Goal: Task Accomplishment & Management: Use online tool/utility

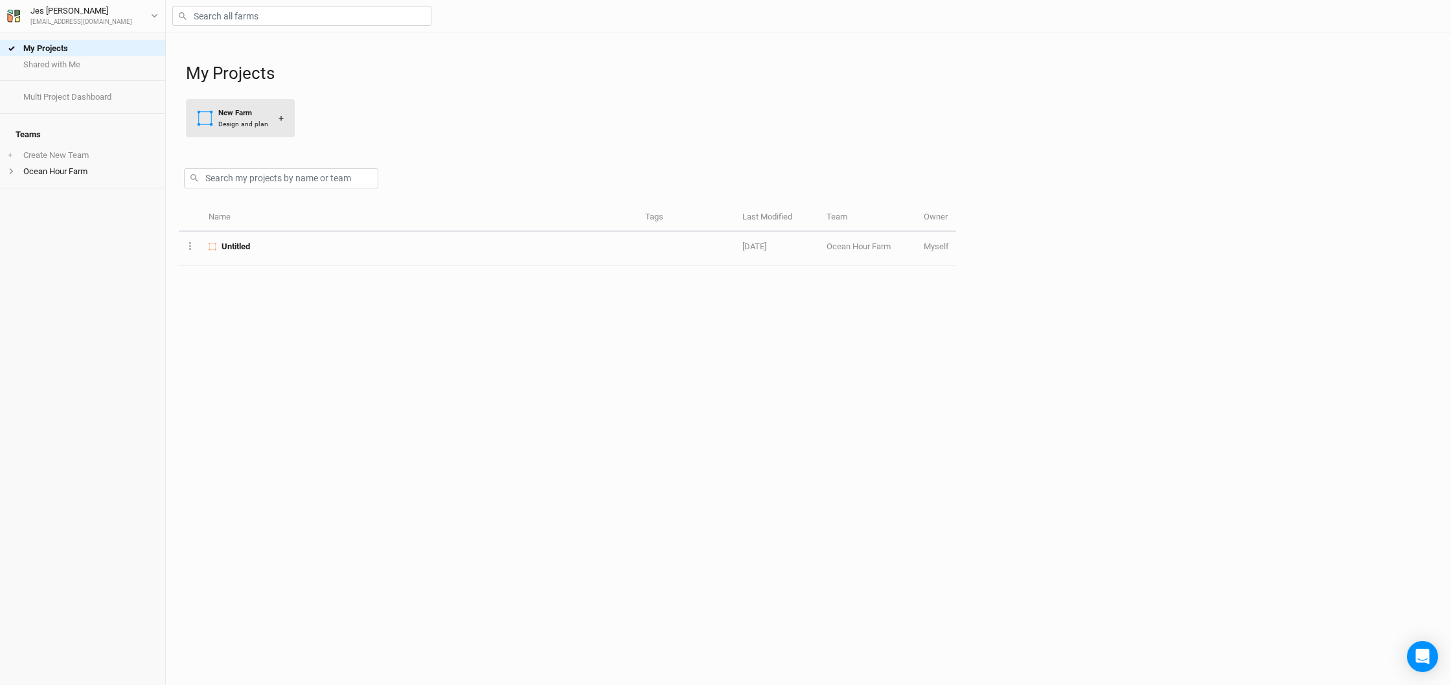
click at [262, 124] on div "Design and plan" at bounding box center [243, 124] width 50 height 10
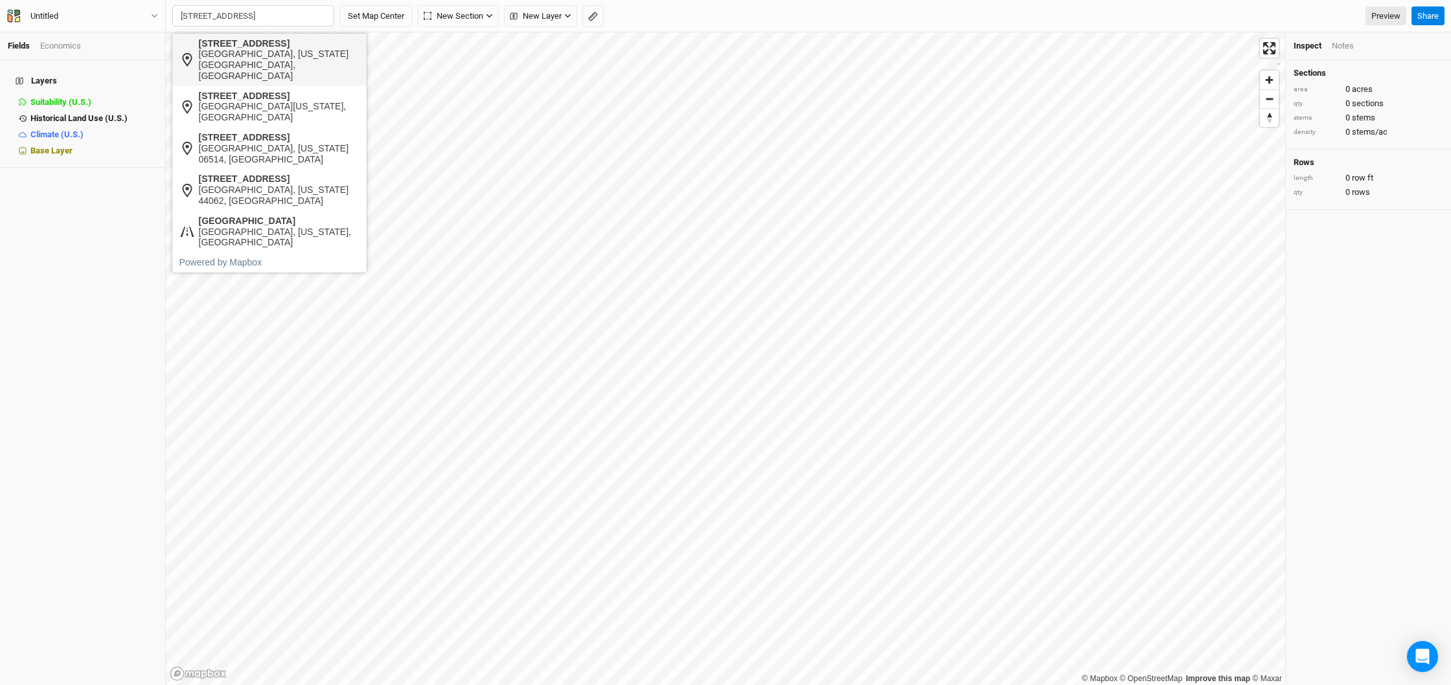
click at [294, 62] on div "[GEOGRAPHIC_DATA], [US_STATE][GEOGRAPHIC_DATA], [GEOGRAPHIC_DATA]" at bounding box center [279, 65] width 161 height 32
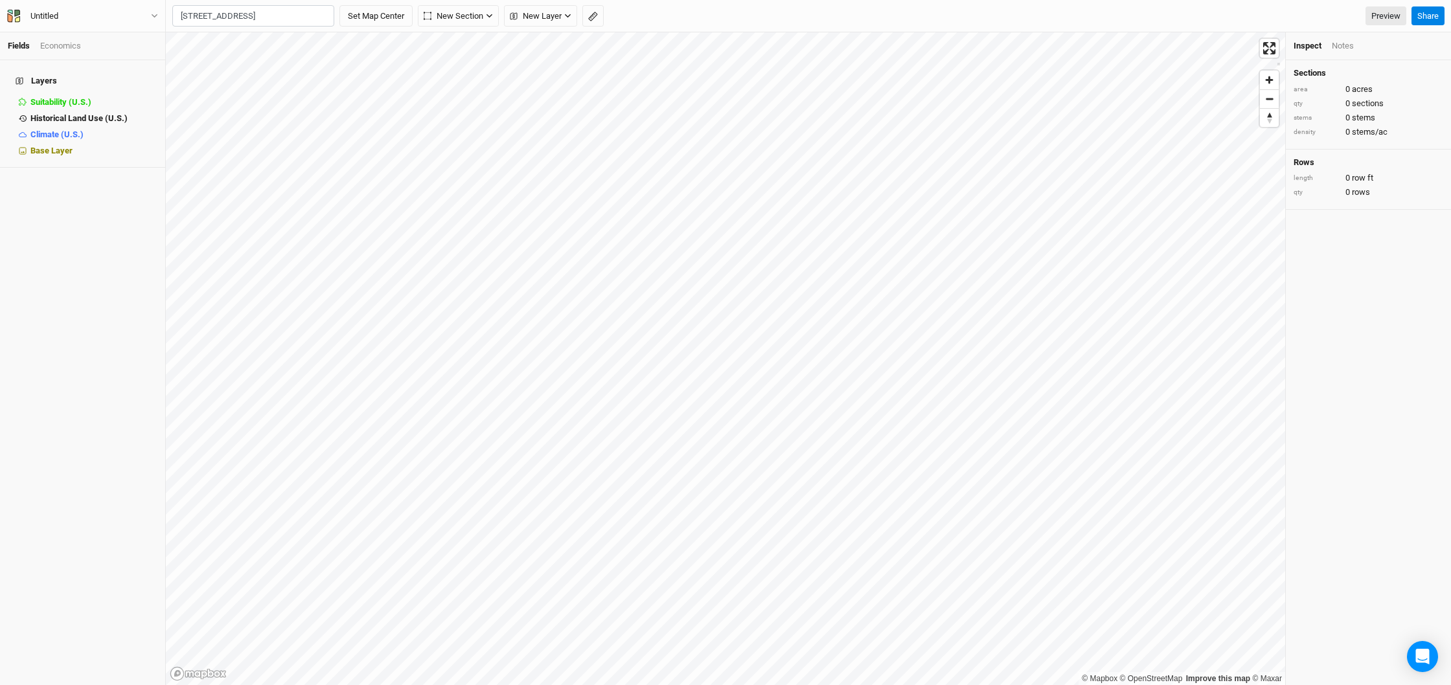
type input "[STREET_ADDRESS][US_STATE]"
click at [386, 12] on button "Set Map Center" at bounding box center [375, 16] width 73 height 22
click at [242, 19] on icon "button" at bounding box center [243, 15] width 7 height 7
click at [232, 45] on button "Grid" at bounding box center [224, 43] width 102 height 20
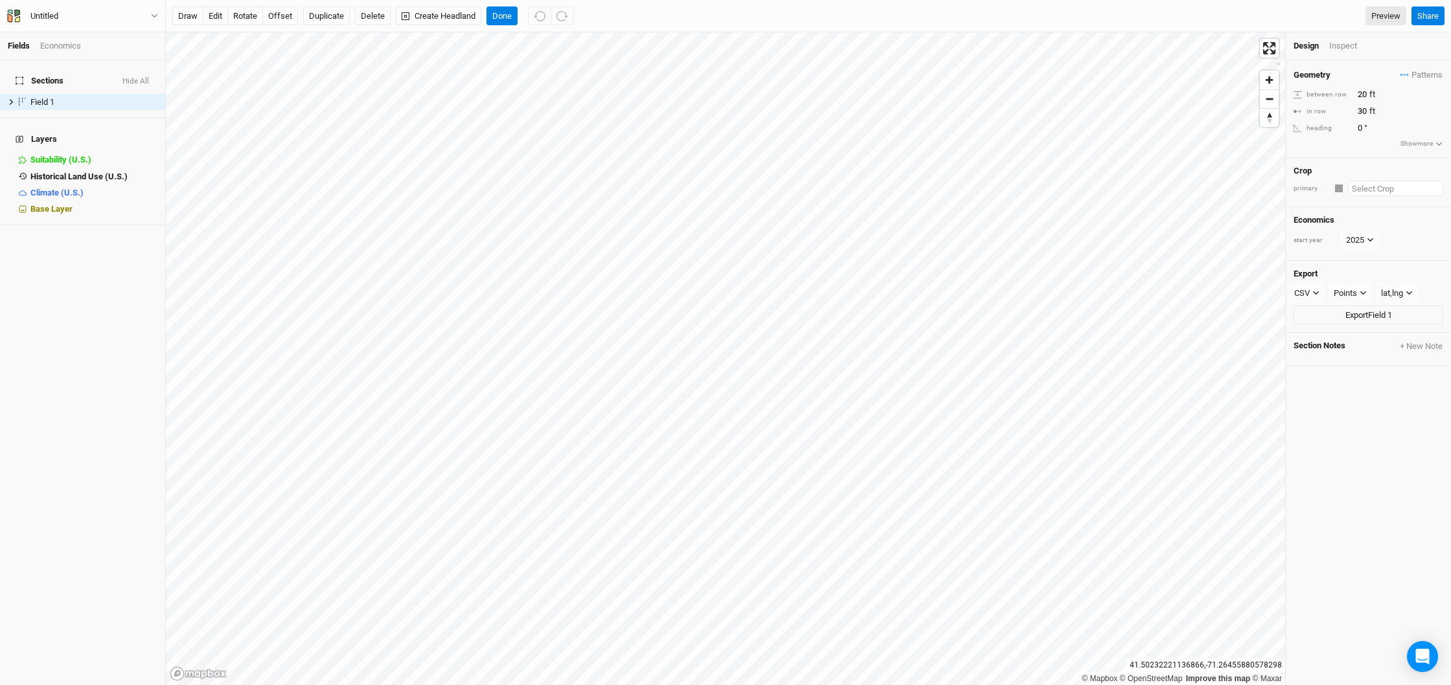
click at [1372, 187] on input "text" at bounding box center [1395, 189] width 95 height 16
type input "f"
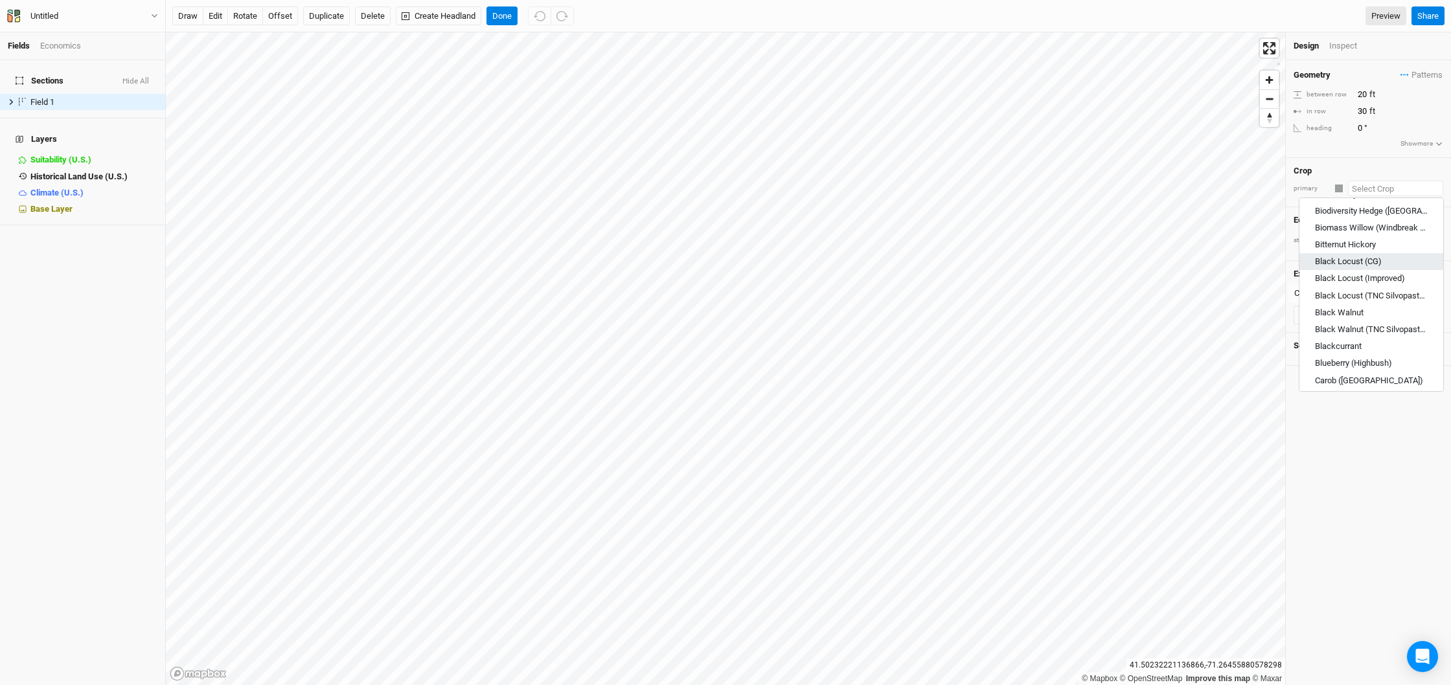
scroll to position [142, 0]
click at [1366, 261] on div "Black Locust (CG)" at bounding box center [1348, 259] width 67 height 12
type input "Black Locust (CG)"
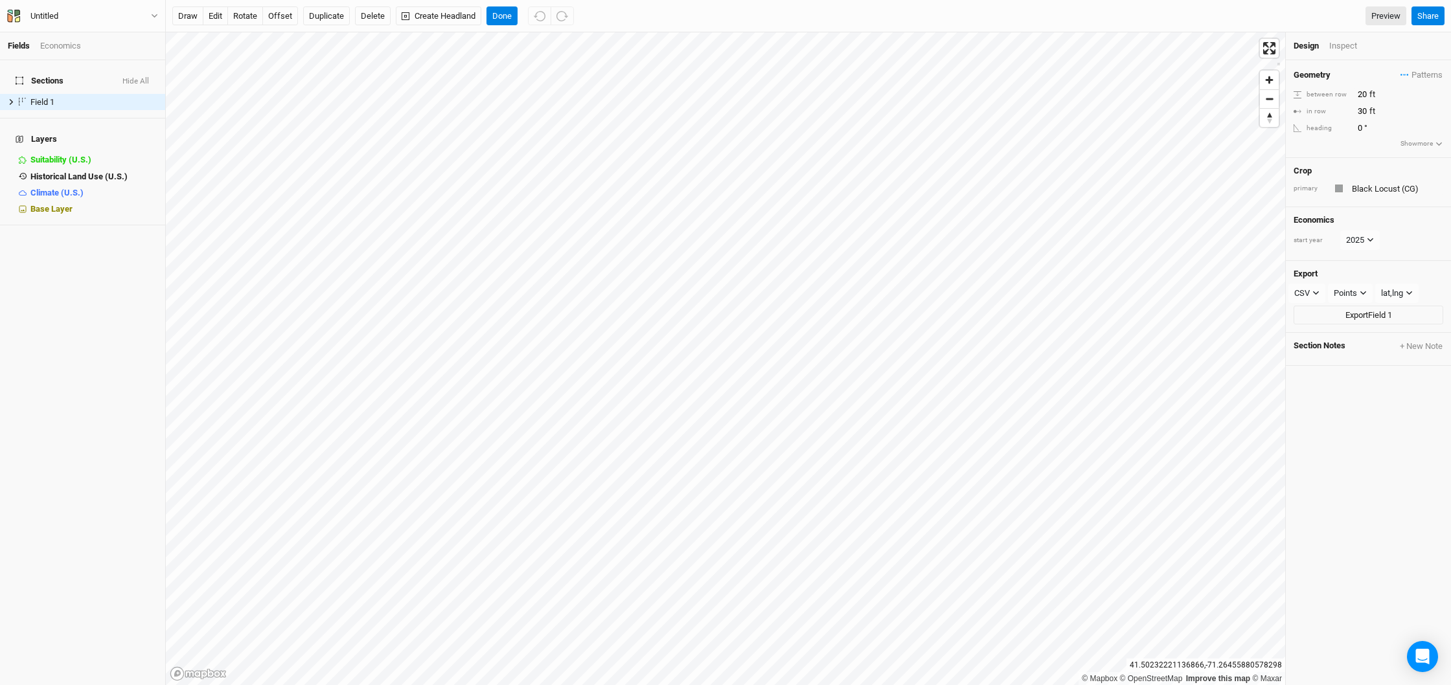
type input "6"
click at [502, 19] on button "Done" at bounding box center [502, 15] width 31 height 19
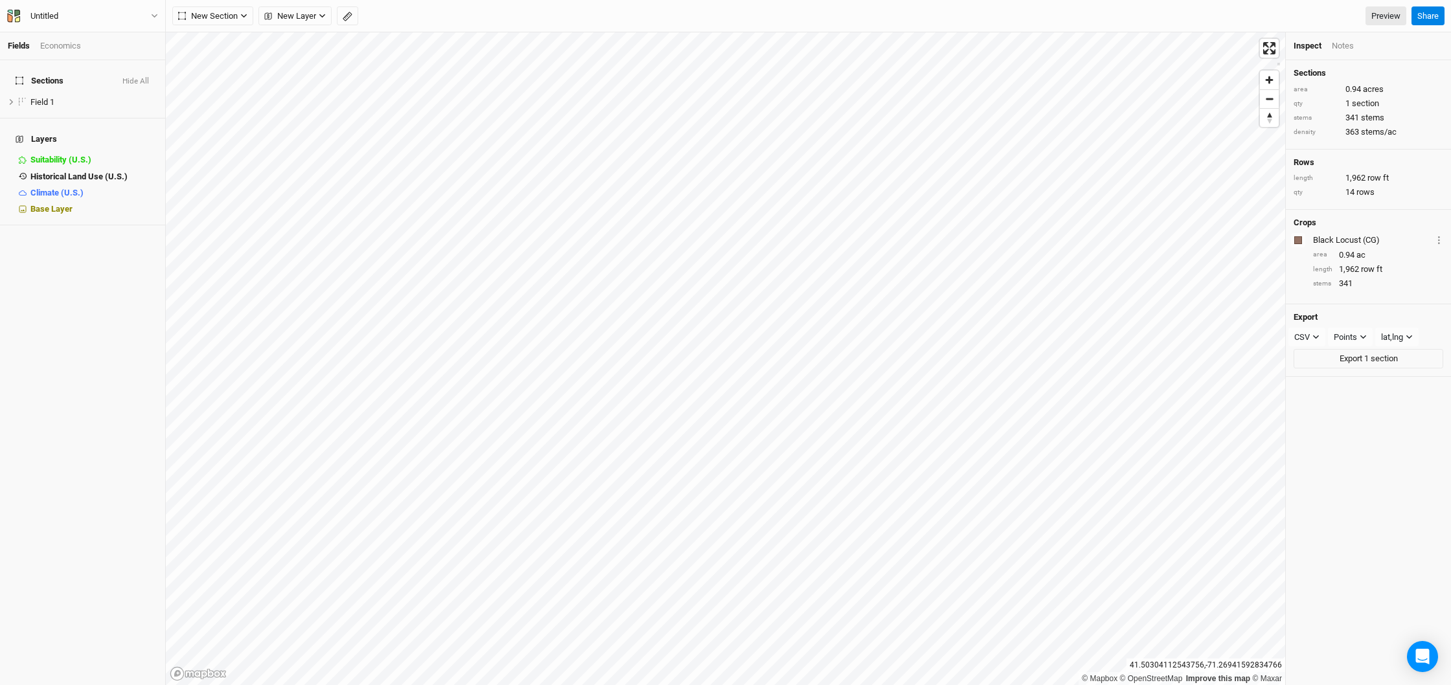
click at [66, 49] on div "Economics" at bounding box center [60, 46] width 41 height 12
click at [46, 76] on div "Projections" at bounding box center [45, 81] width 58 height 10
click at [47, 94] on link "Summary" at bounding box center [82, 102] width 165 height 16
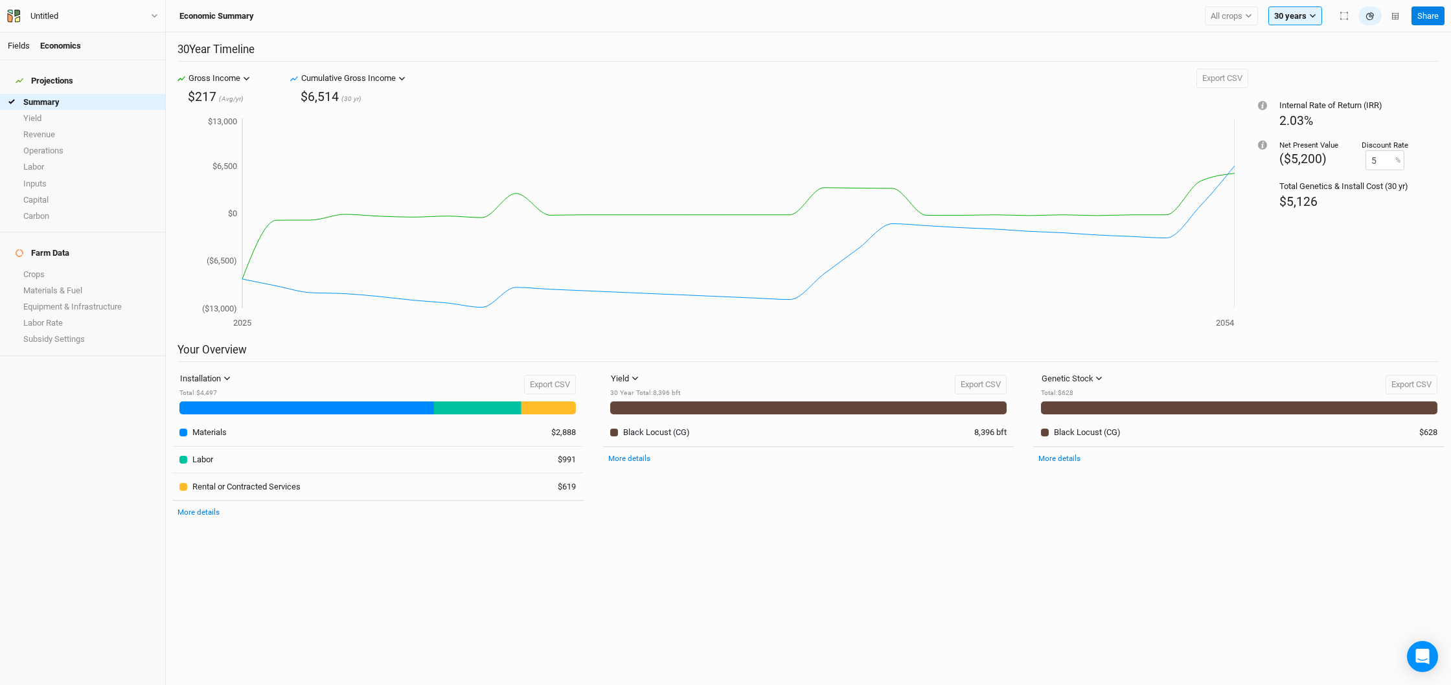
click at [23, 47] on link "Fields" at bounding box center [19, 46] width 22 height 10
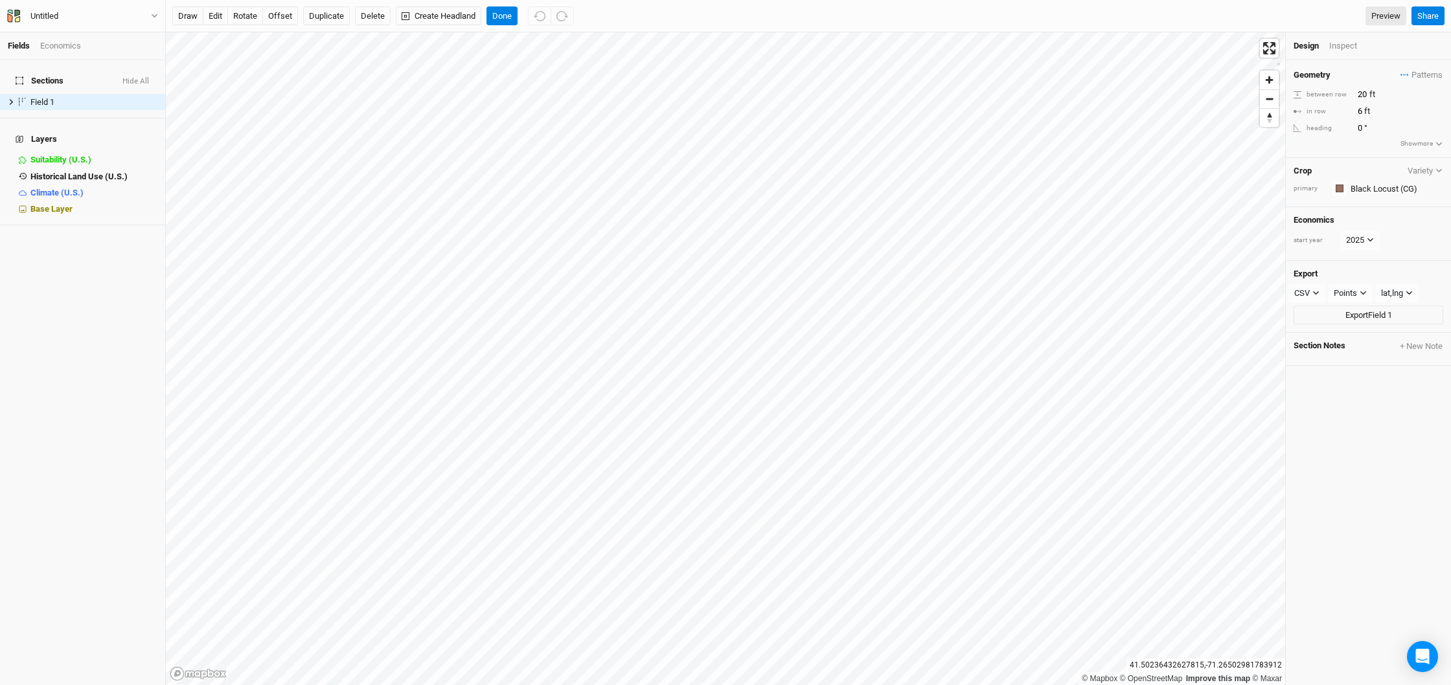
click at [1436, 170] on icon "button" at bounding box center [1439, 170] width 7 height 7
click at [1428, 171] on button "Variety" at bounding box center [1425, 171] width 36 height 10
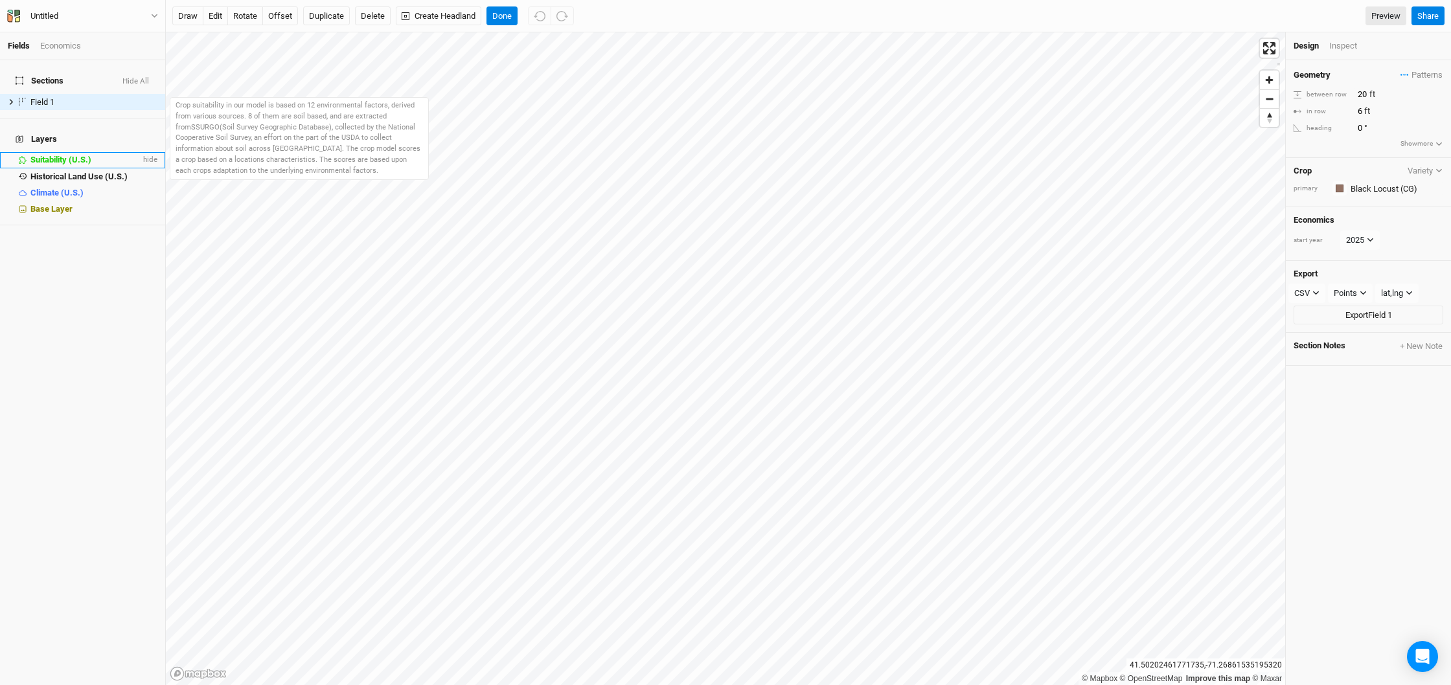
click at [49, 152] on li "Suitability (U.S.) hide" at bounding box center [82, 160] width 165 height 16
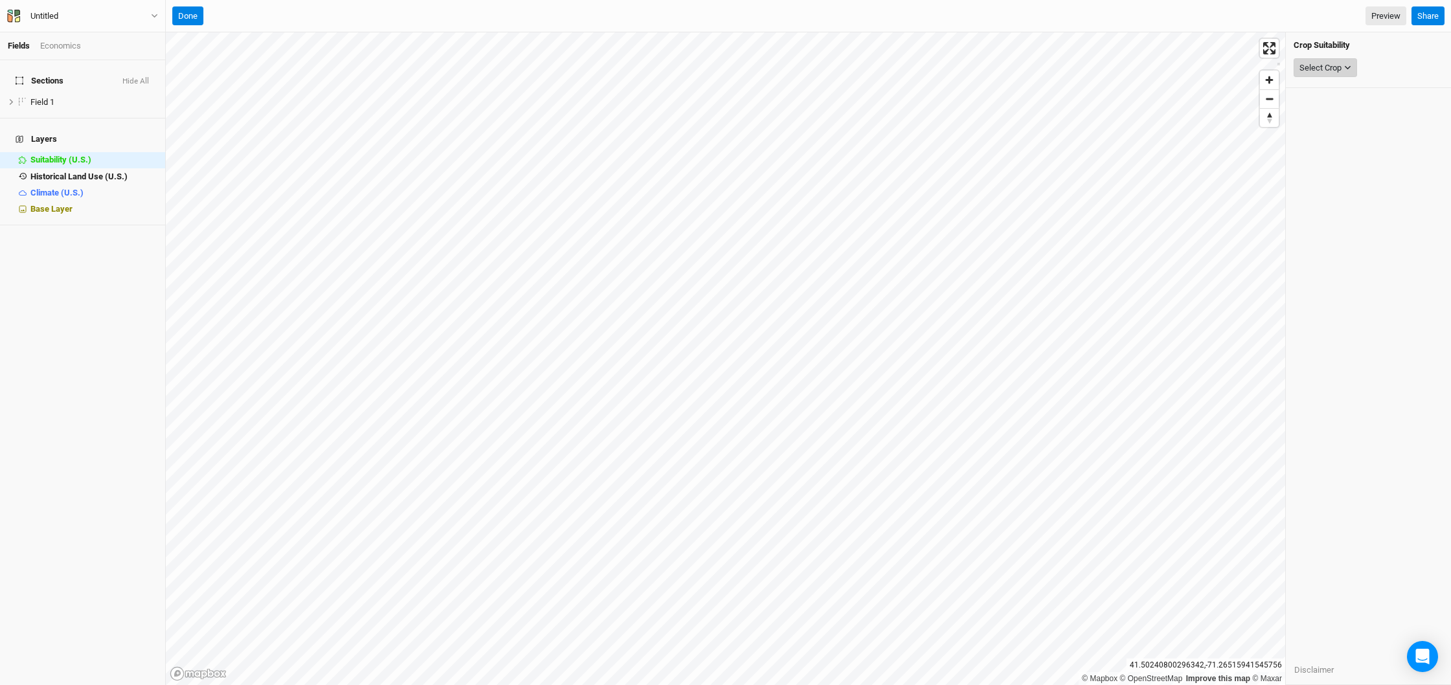
click at [1345, 64] on icon "button" at bounding box center [1347, 67] width 7 height 7
click at [1338, 181] on span "Black Locust" at bounding box center [1334, 177] width 48 height 10
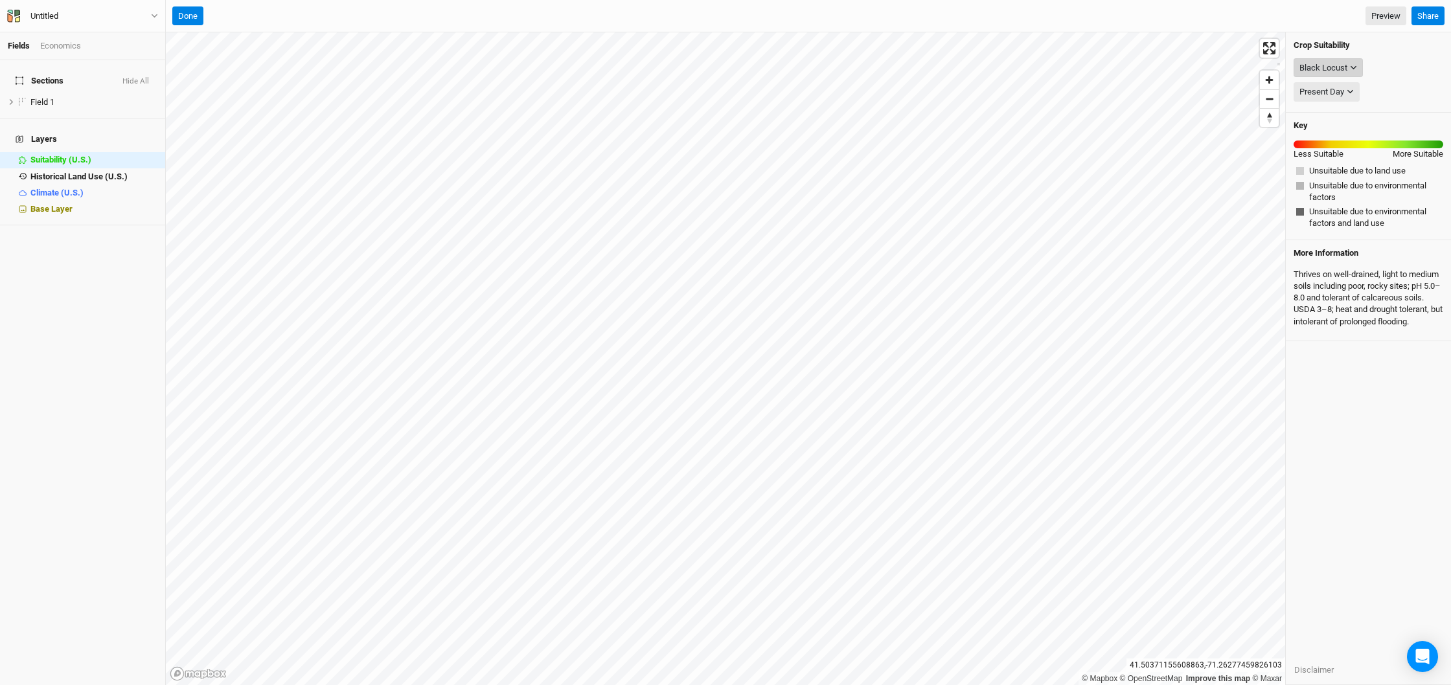
click at [1338, 68] on div "Black Locust" at bounding box center [1324, 68] width 48 height 13
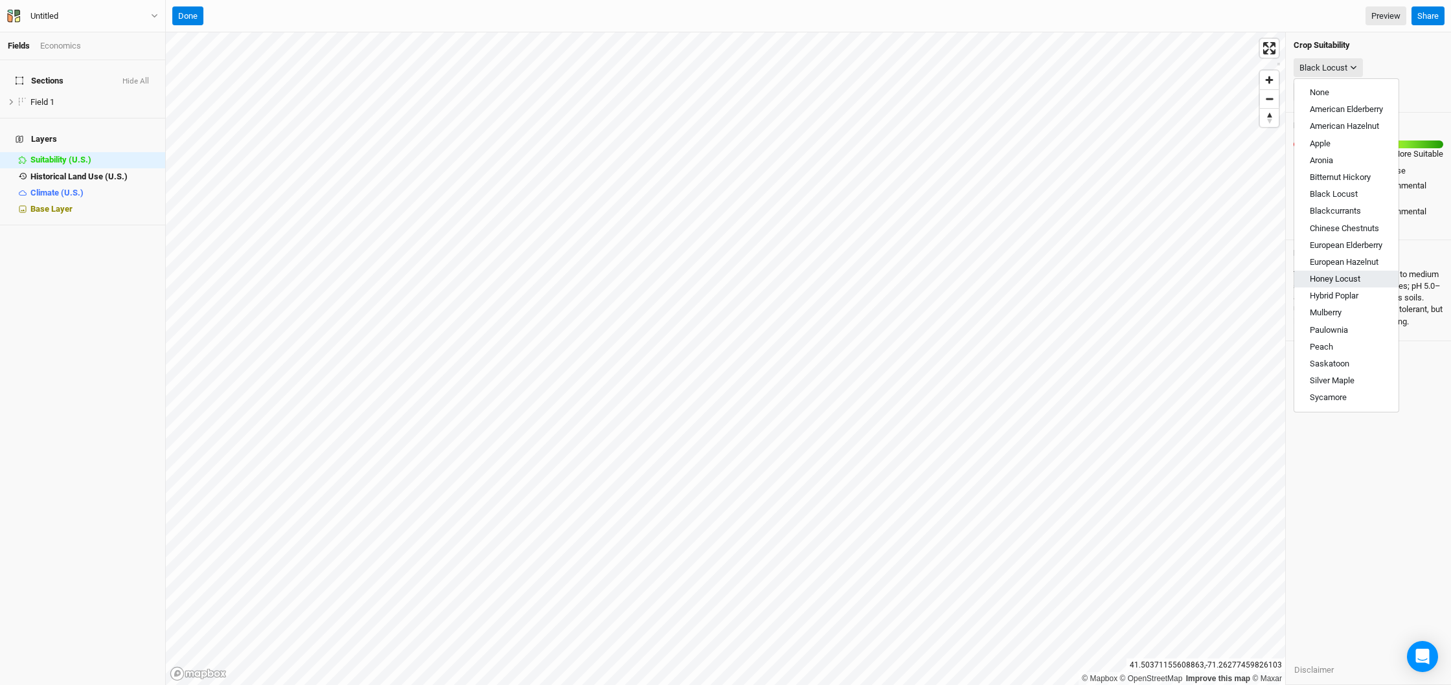
click at [1346, 278] on span "Honey Locust" at bounding box center [1335, 279] width 51 height 10
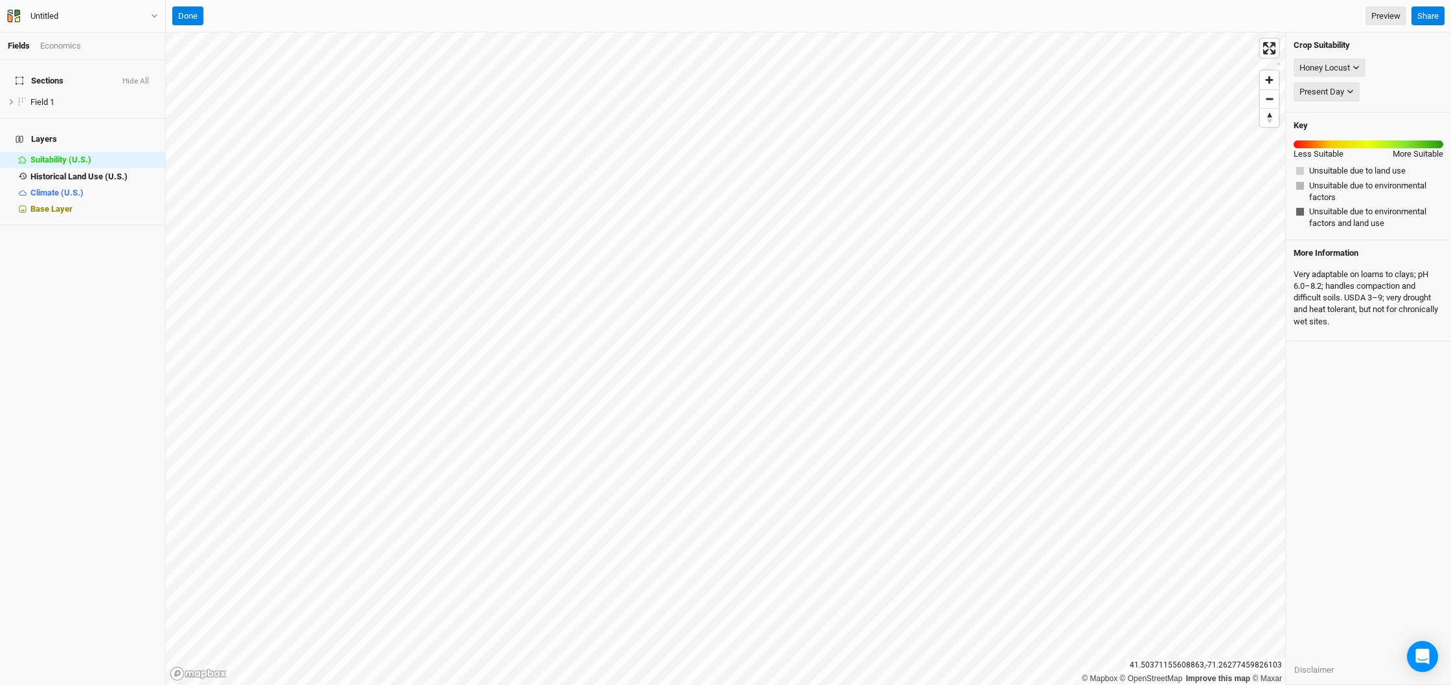
click at [1353, 56] on div "Honey Locust None American Elderberry American Hazelnut Apple Aronia Bitternut …" at bounding box center [1369, 68] width 150 height 25
click at [1349, 63] on div "Honey Locust" at bounding box center [1325, 68] width 51 height 13
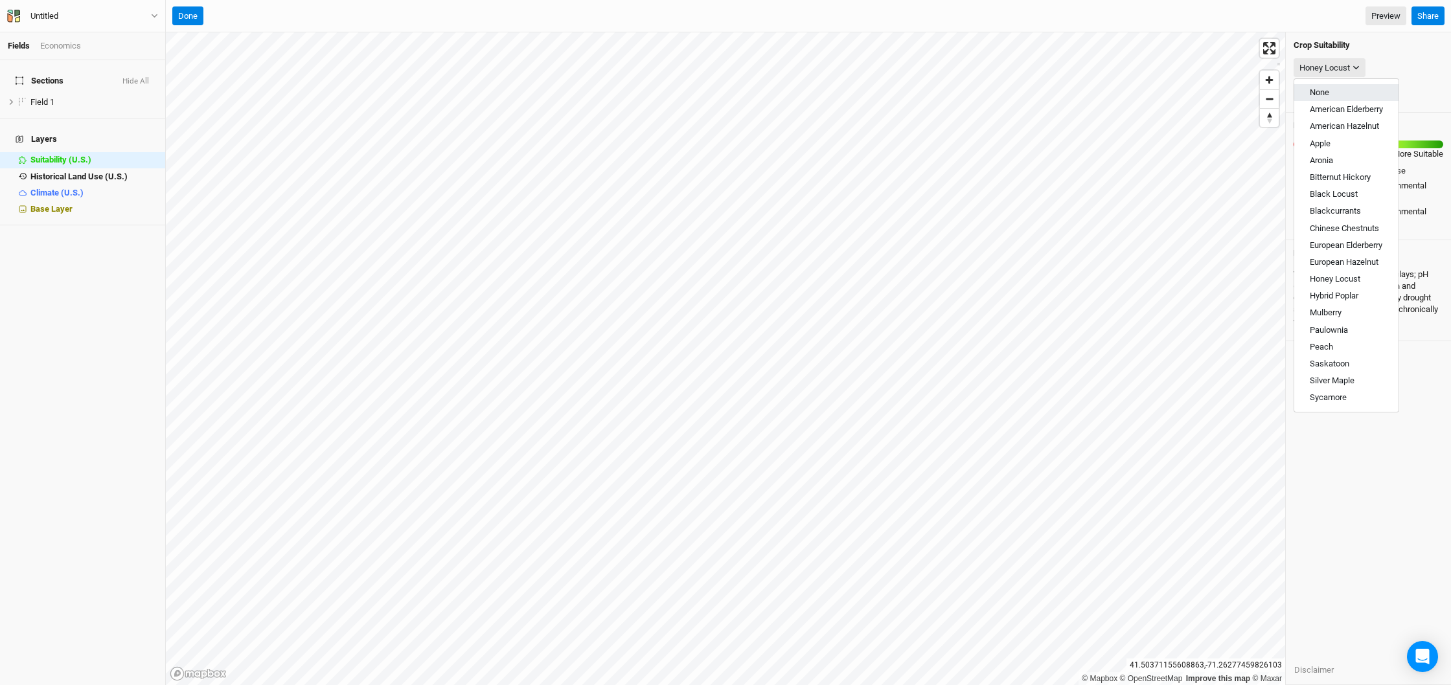
click at [1364, 93] on button "None" at bounding box center [1346, 92] width 104 height 17
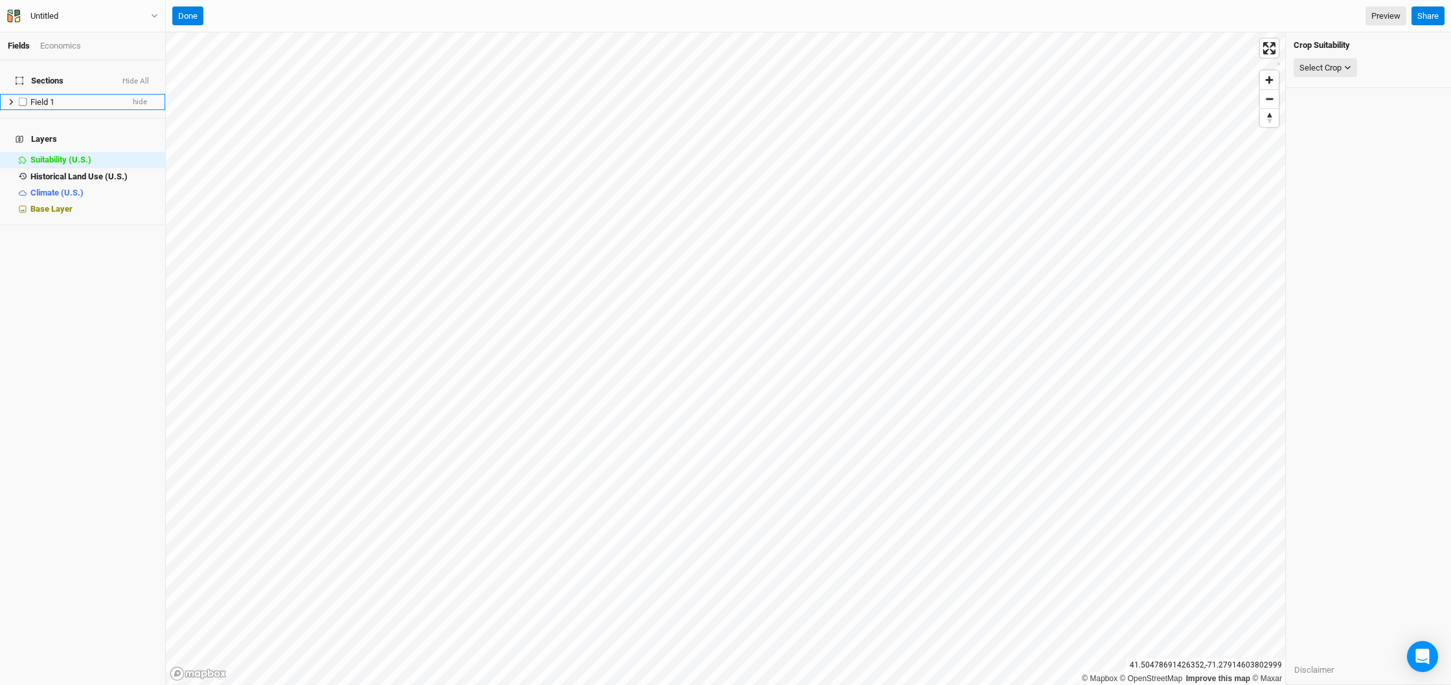
click at [68, 94] on li "Field 1 hide" at bounding box center [82, 102] width 165 height 16
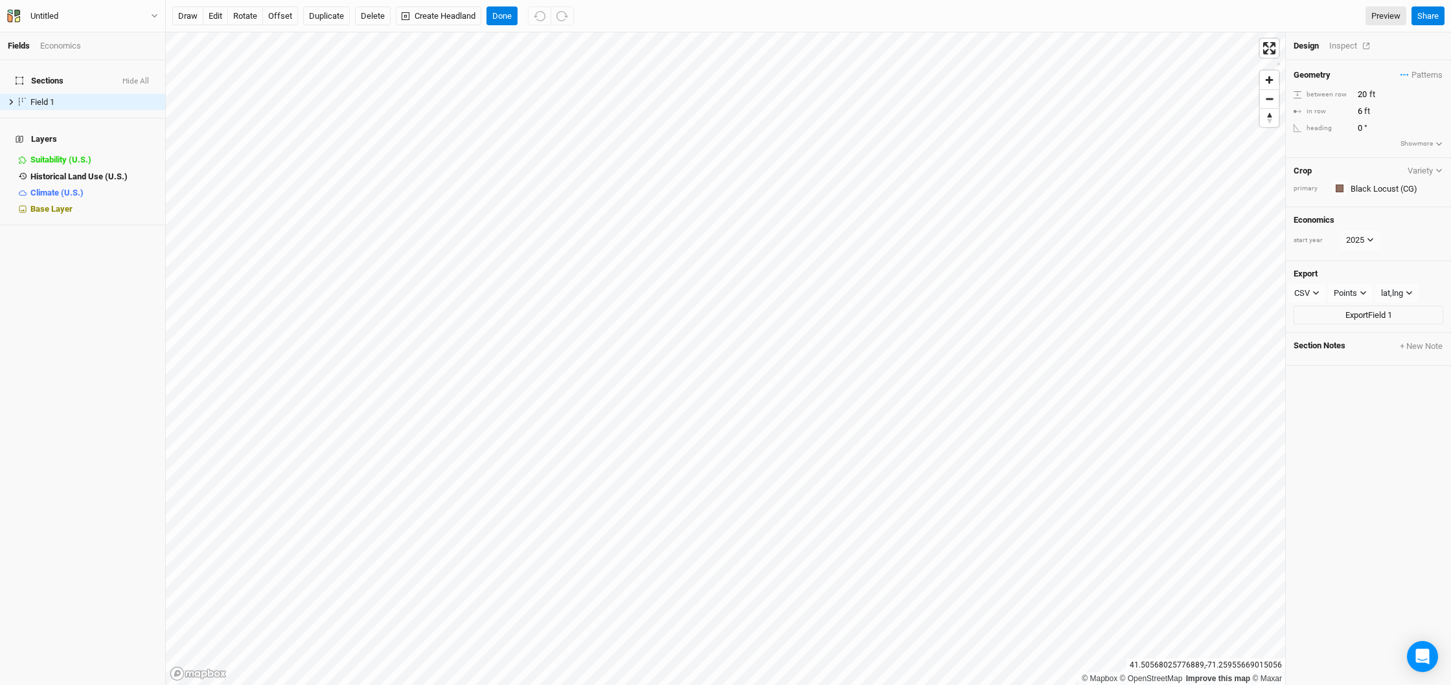
click at [1346, 48] on div "Inspect" at bounding box center [1352, 46] width 46 height 12
click at [180, 19] on button "draw" at bounding box center [187, 15] width 31 height 19
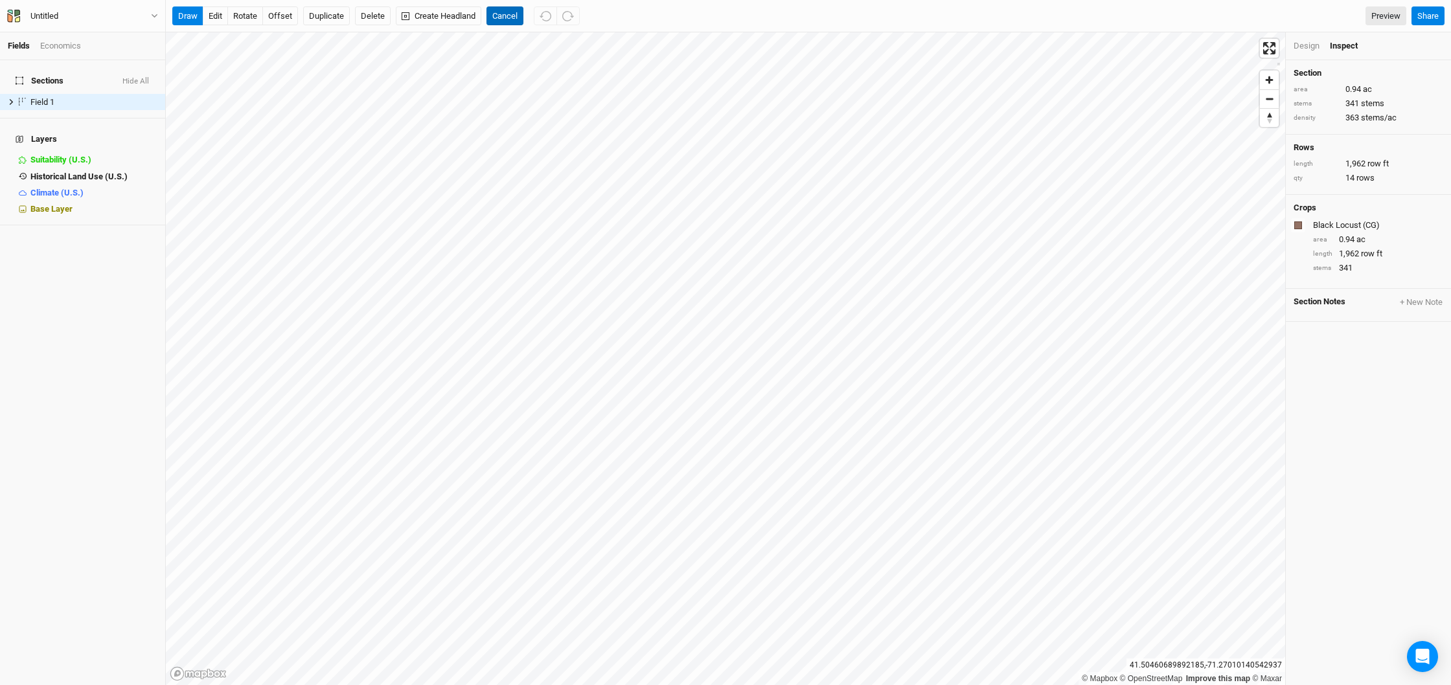
click at [501, 14] on button "Cancel" at bounding box center [505, 15] width 37 height 19
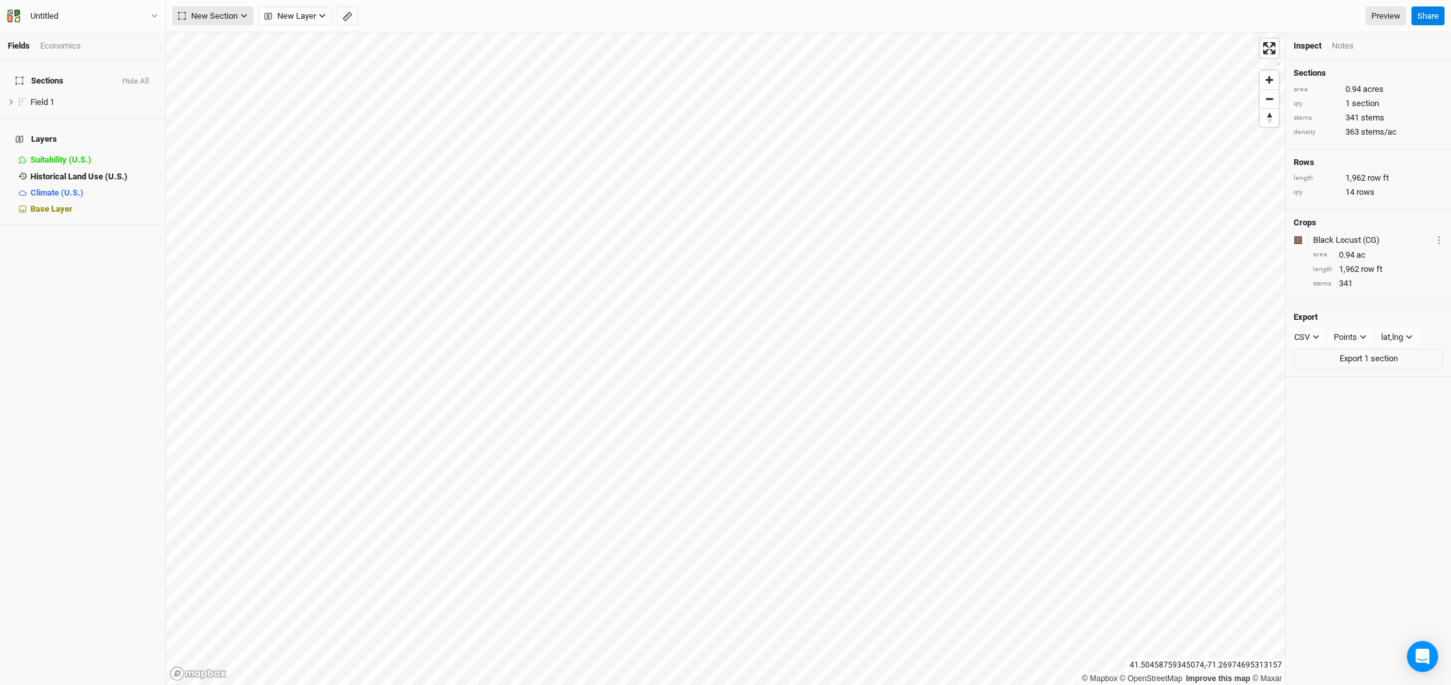
click at [210, 10] on span "New Section" at bounding box center [208, 16] width 60 height 13
click at [212, 45] on div "Grid" at bounding box center [209, 43] width 19 height 15
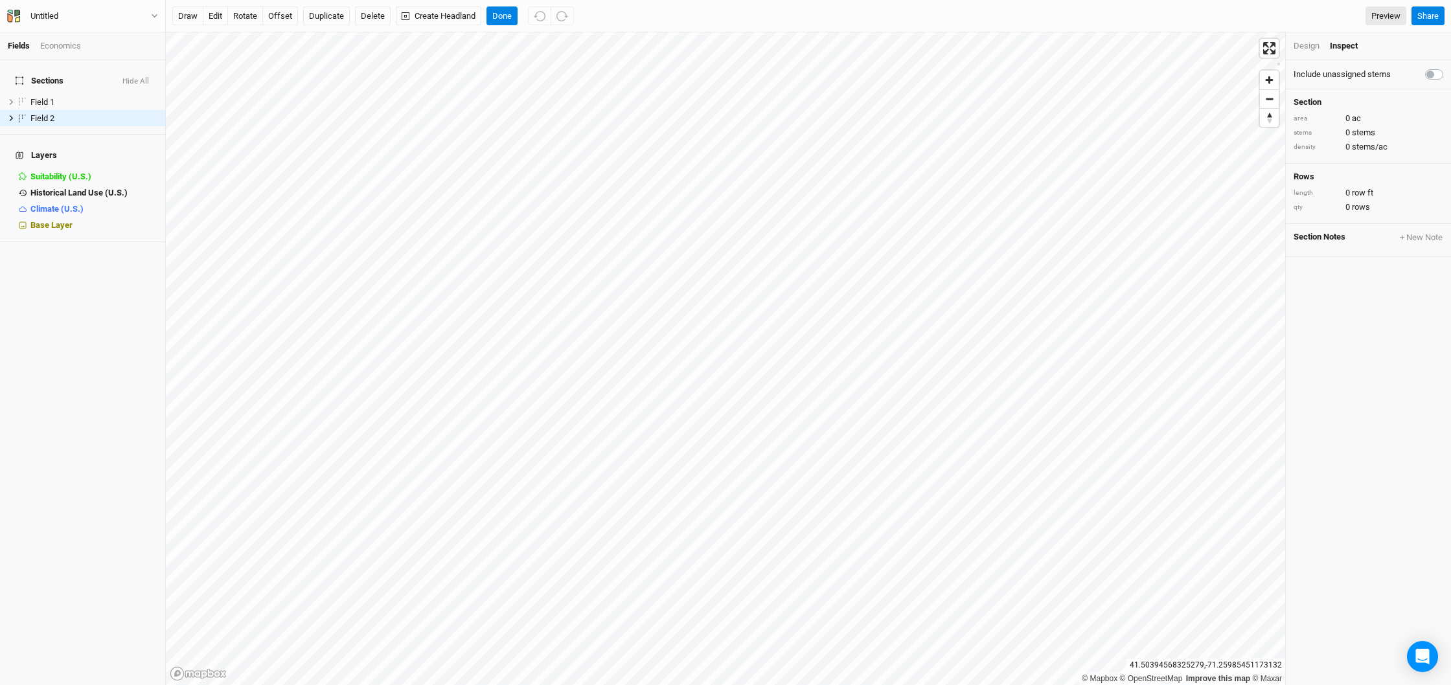
click at [1449, 67] on label at bounding box center [1449, 67] width 0 height 0
click at [1432, 75] on input "checkbox" at bounding box center [1430, 73] width 10 height 13
click at [1449, 67] on label at bounding box center [1449, 67] width 0 height 0
click at [1431, 74] on input "checkbox" at bounding box center [1430, 73] width 10 height 13
checkbox input "false"
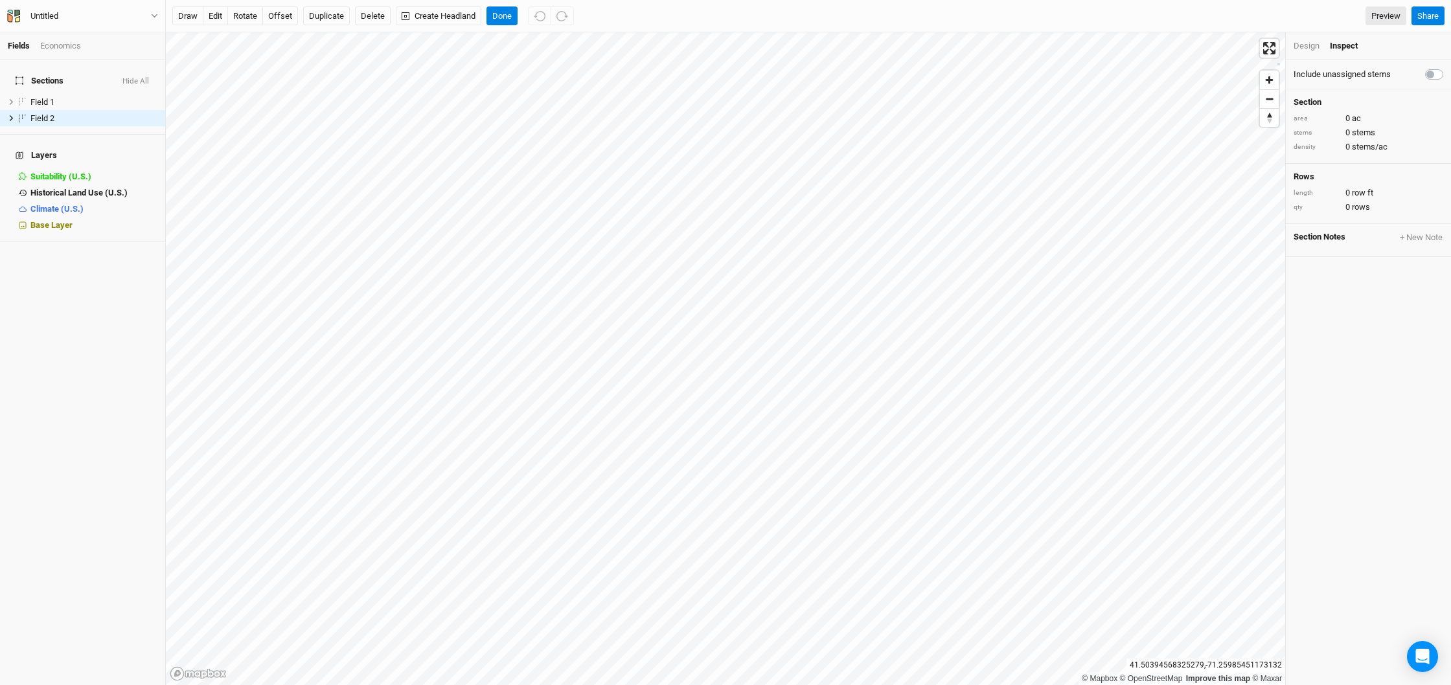
click at [1308, 42] on div "Design" at bounding box center [1307, 46] width 26 height 12
click at [1390, 190] on input "text" at bounding box center [1395, 189] width 95 height 16
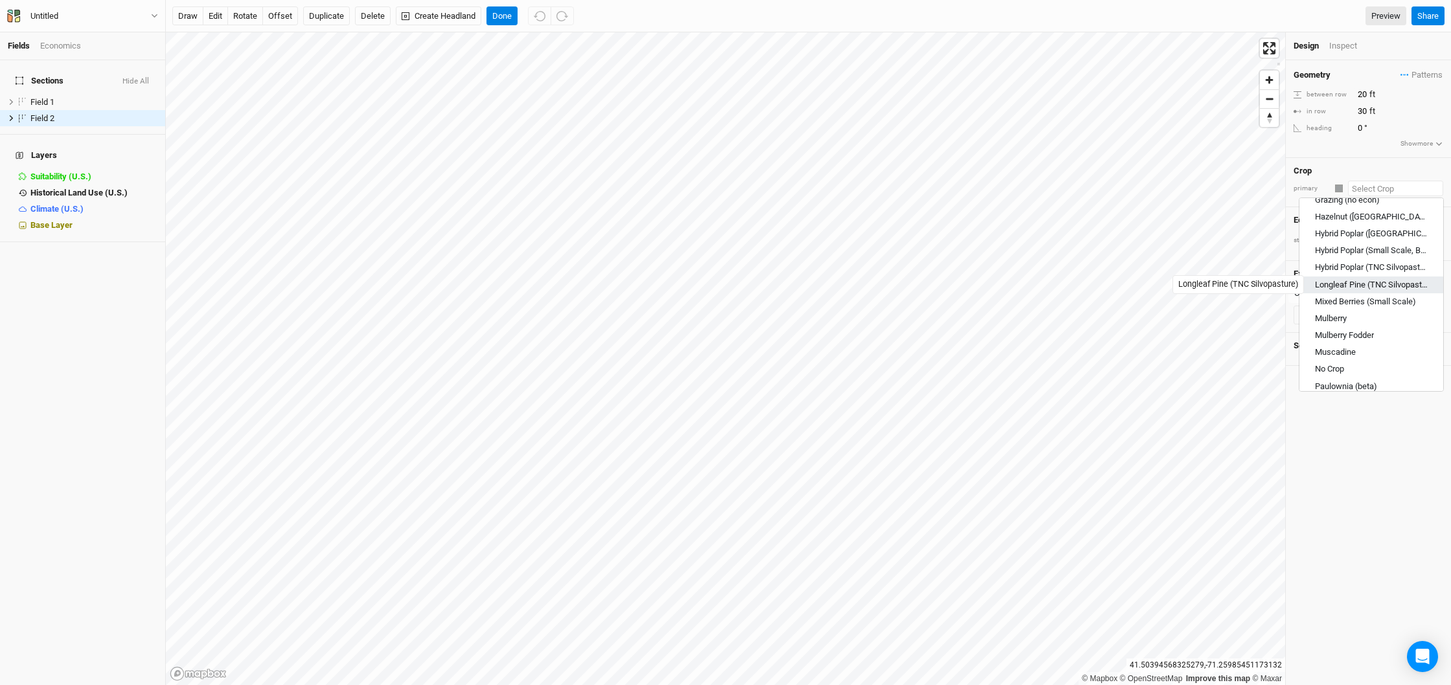
scroll to position [619, 0]
click at [1384, 271] on div "Mixed Berries (Small Scale)" at bounding box center [1365, 272] width 101 height 12
type input "Mixed Berries (Small Scale)"
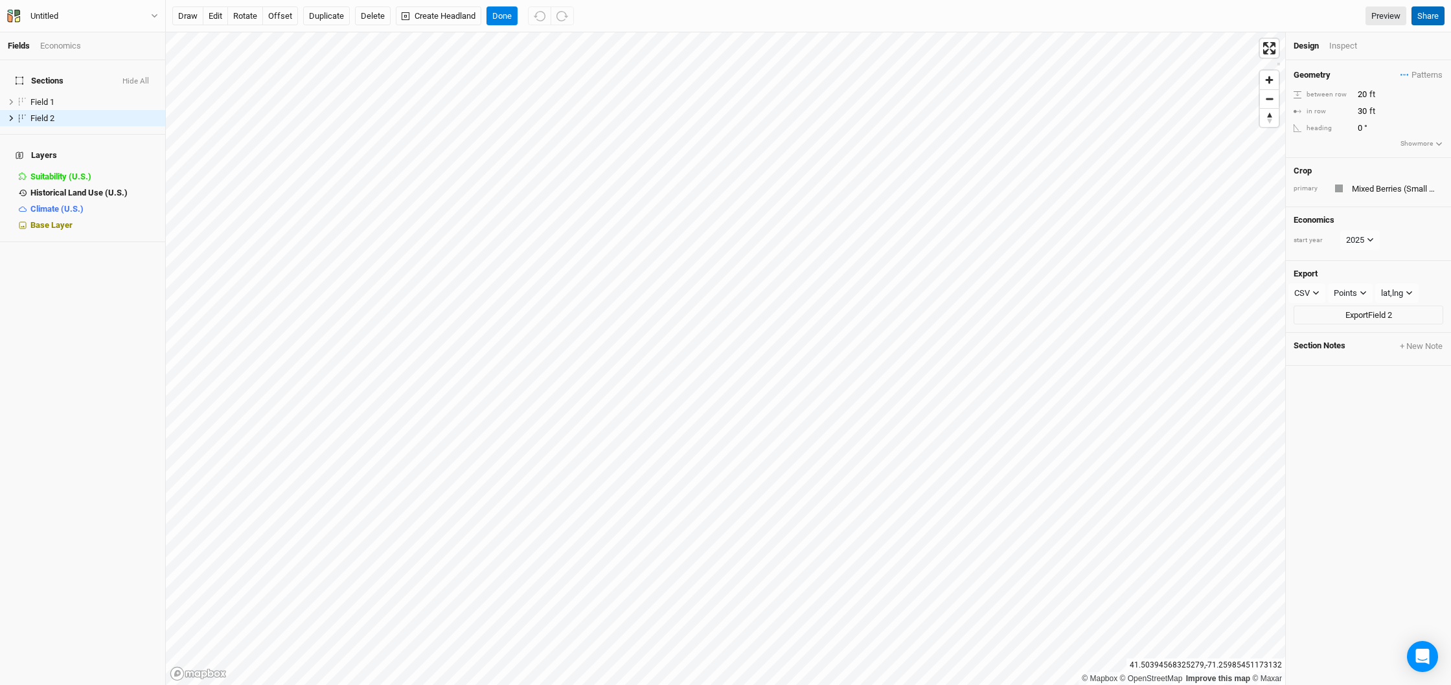
type input "12"
type input "4"
click at [498, 14] on button "Done" at bounding box center [502, 15] width 31 height 19
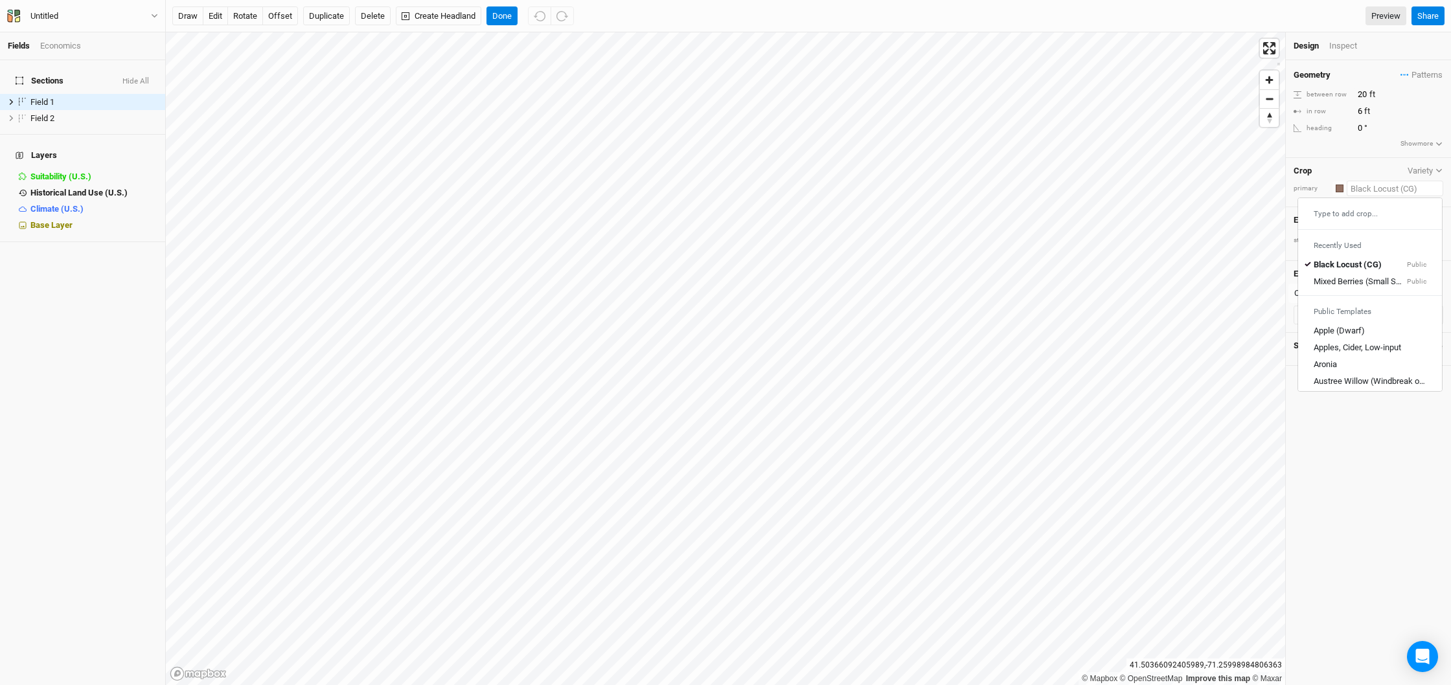
click at [1406, 189] on input "text" at bounding box center [1395, 189] width 97 height 16
click at [1357, 226] on div "Mixed Berries (Small Scale)" at bounding box center [1359, 223] width 91 height 12
type input "12"
type input "4"
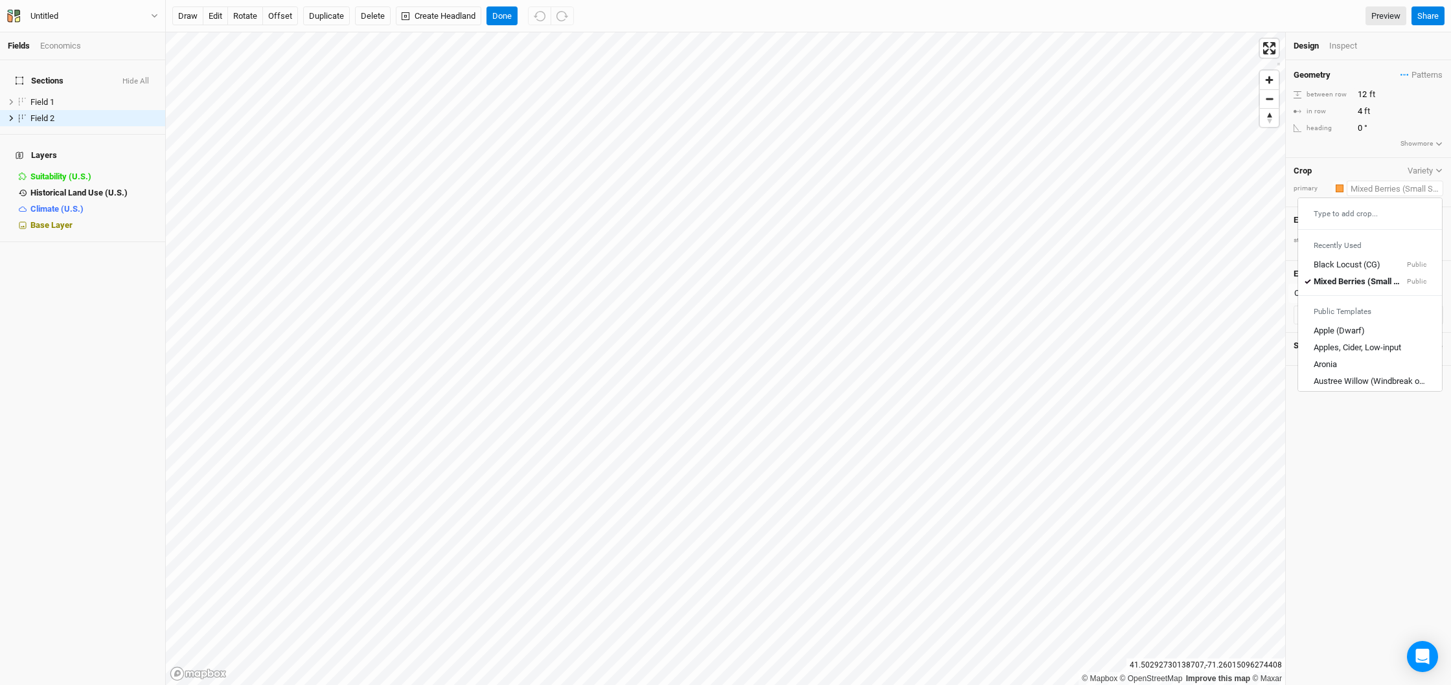
click at [1403, 187] on input "text" at bounding box center [1395, 189] width 97 height 16
click at [1349, 209] on div "Black Locust (CG)" at bounding box center [1347, 209] width 67 height 12
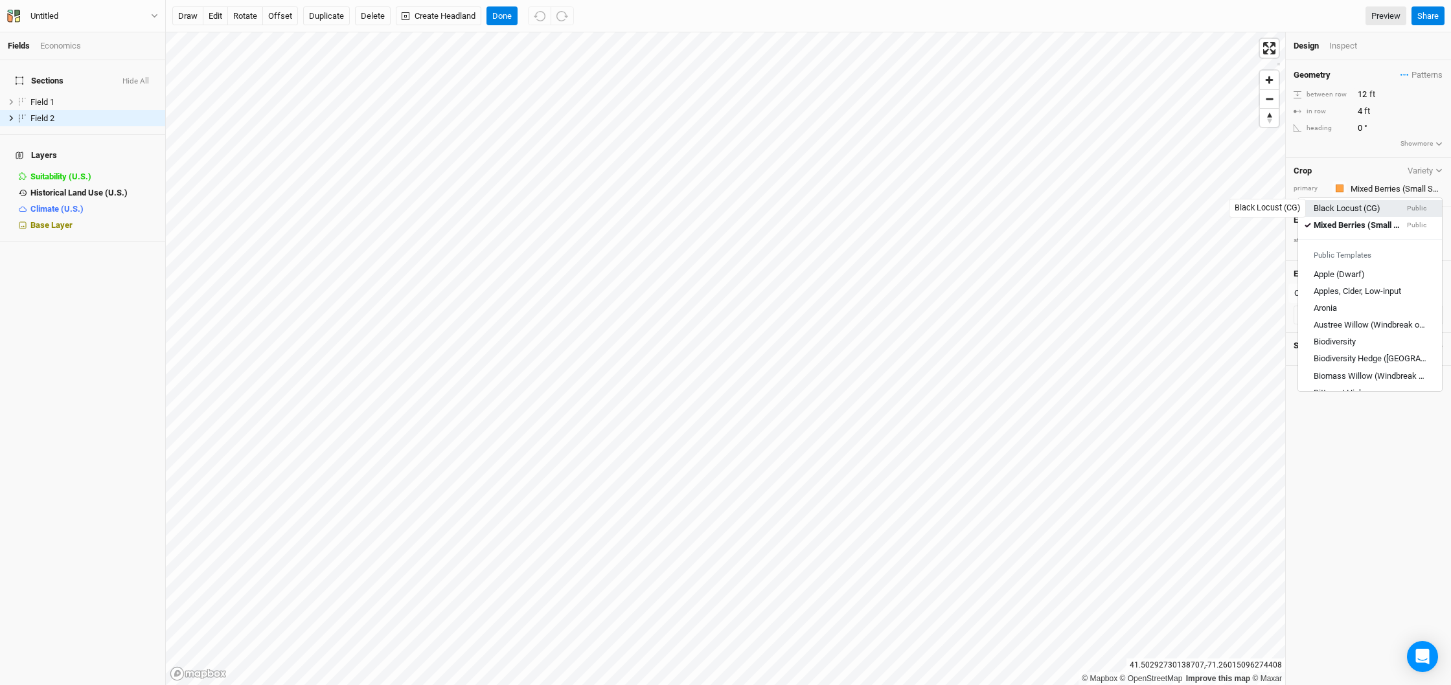
type input "20"
type input "6"
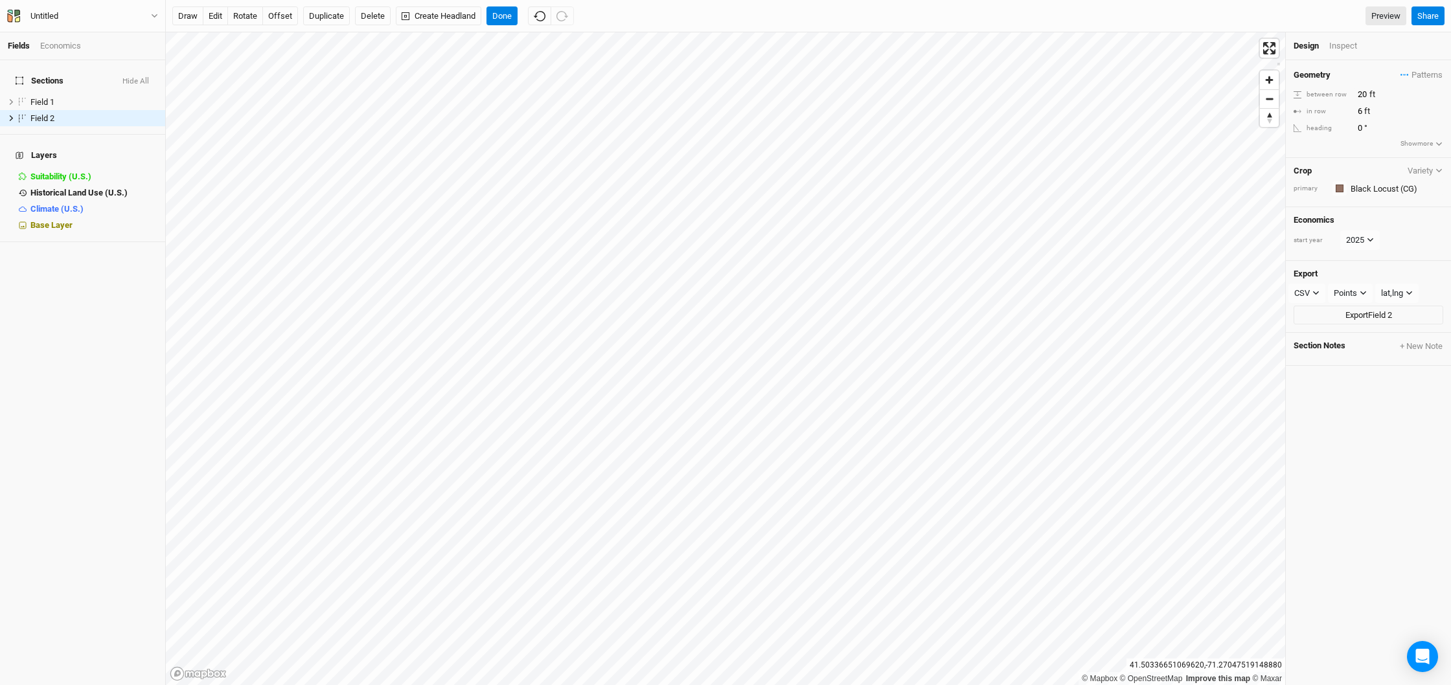
click at [69, 44] on div "Economics" at bounding box center [60, 46] width 41 height 12
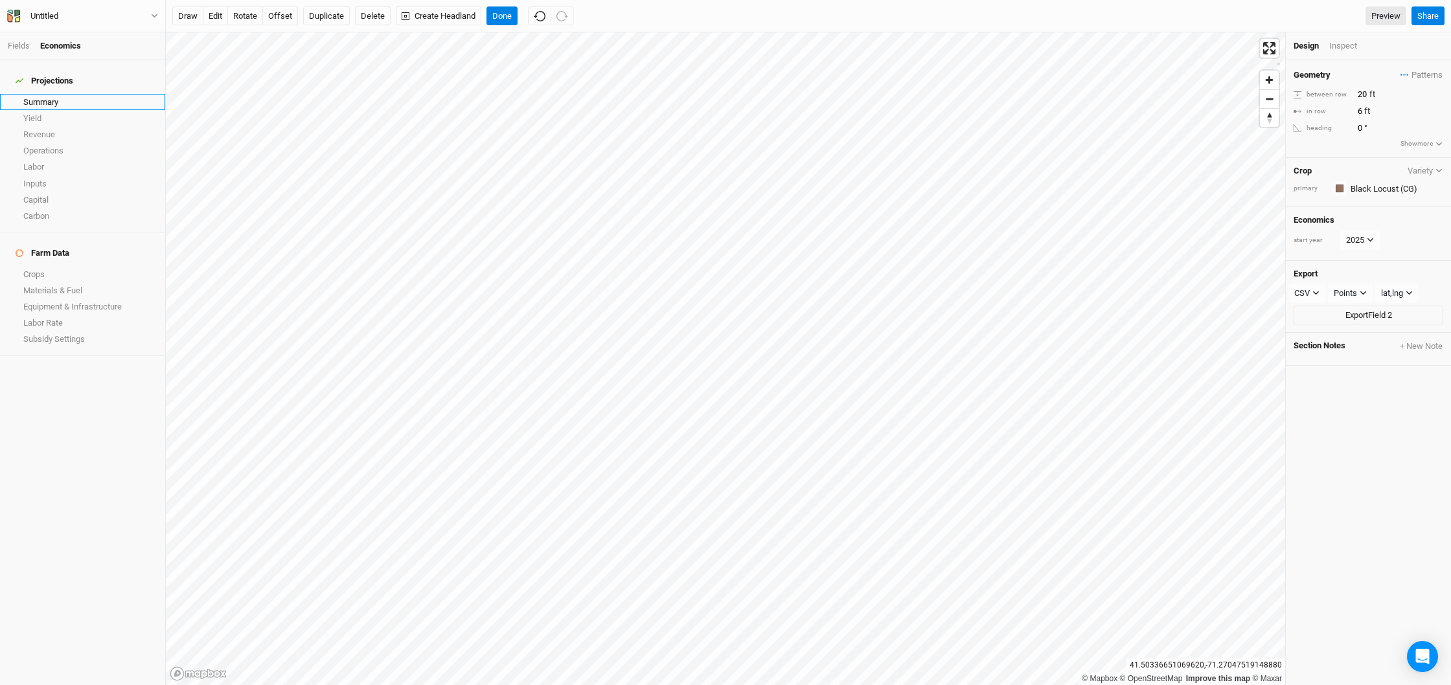
click at [52, 97] on link "Summary" at bounding box center [82, 102] width 165 height 16
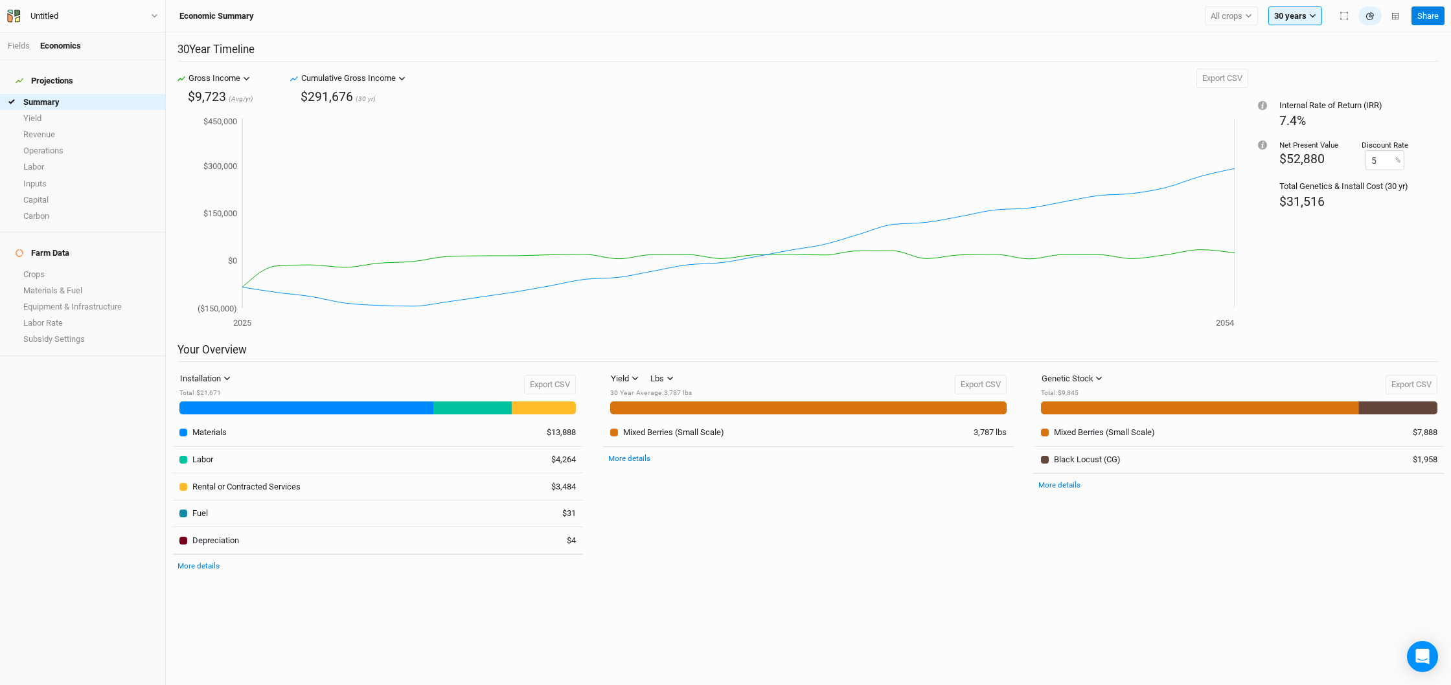
click at [12, 52] on div "Fields Economics" at bounding box center [82, 46] width 165 height 28
click at [18, 47] on link "Fields" at bounding box center [19, 46] width 22 height 10
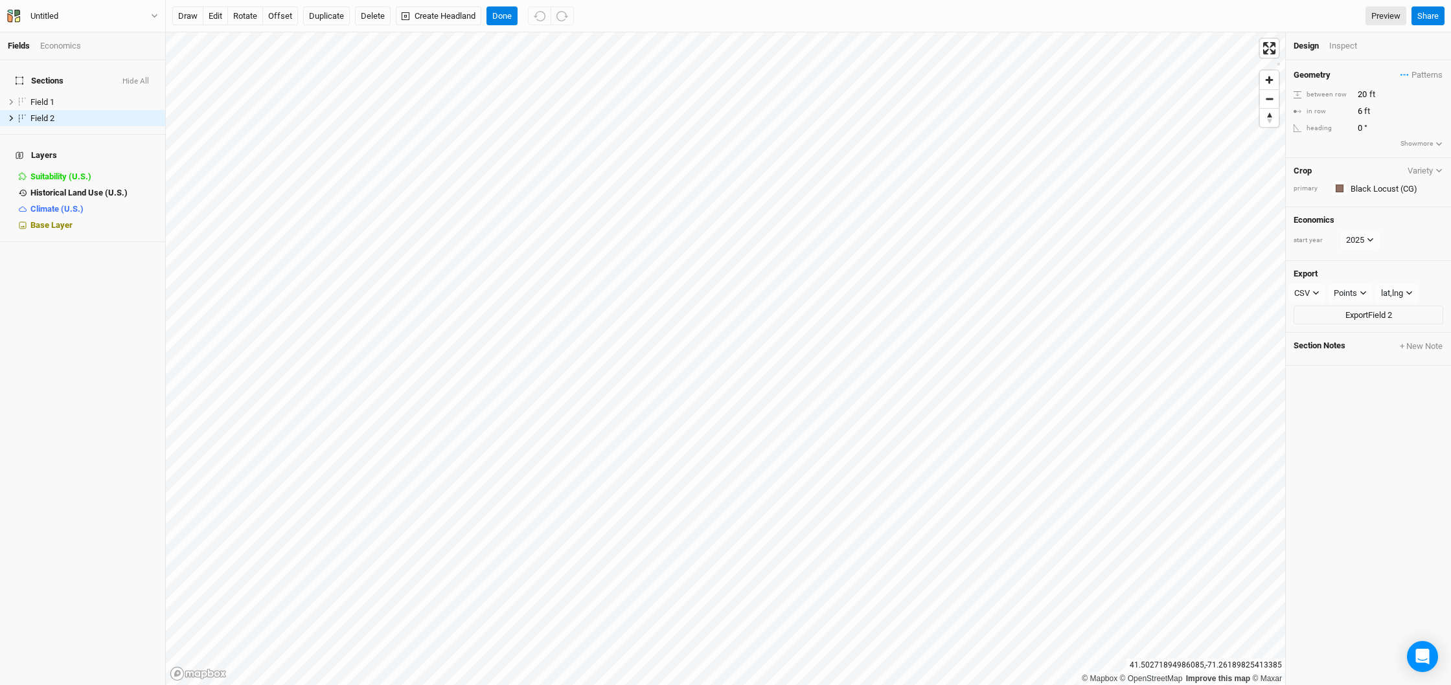
click at [1415, 145] on button "Show more" at bounding box center [1421, 144] width 43 height 12
click at [1370, 295] on icon at bounding box center [1370, 298] width 7 height 7
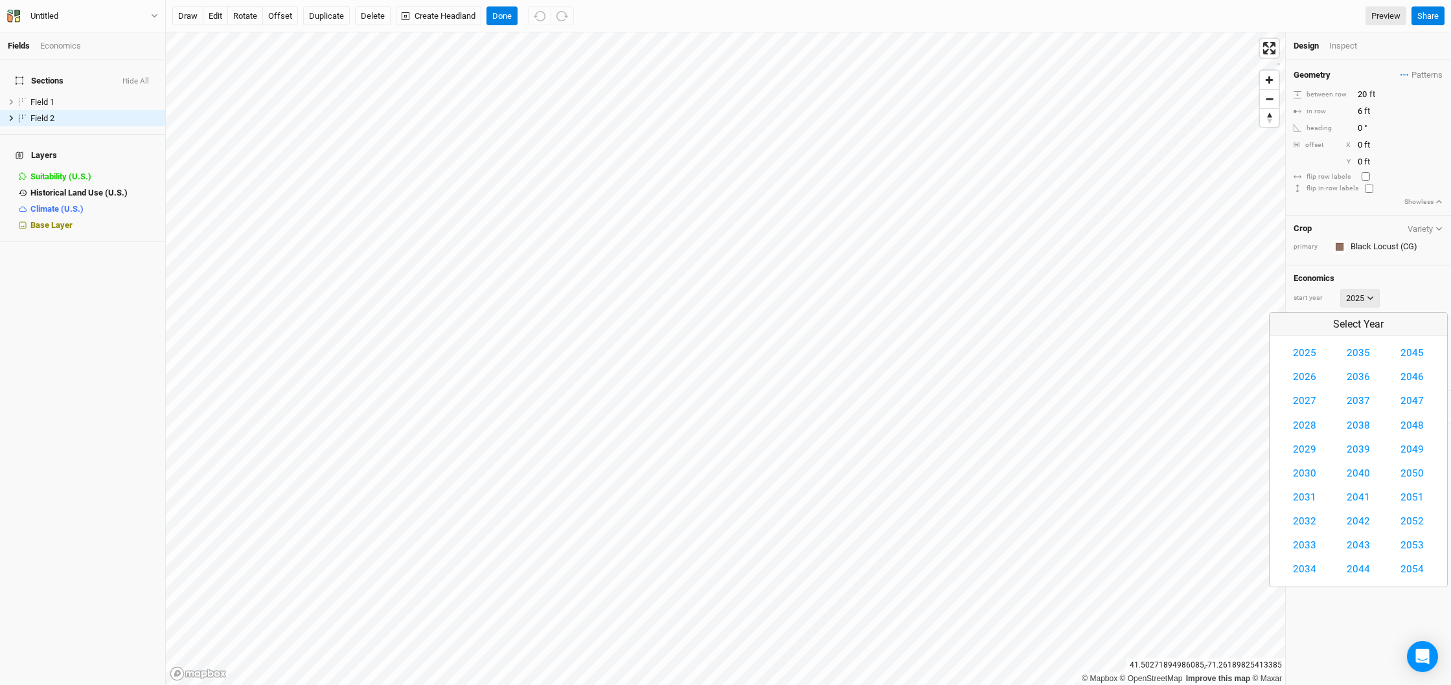
click at [1370, 295] on icon at bounding box center [1370, 298] width 7 height 7
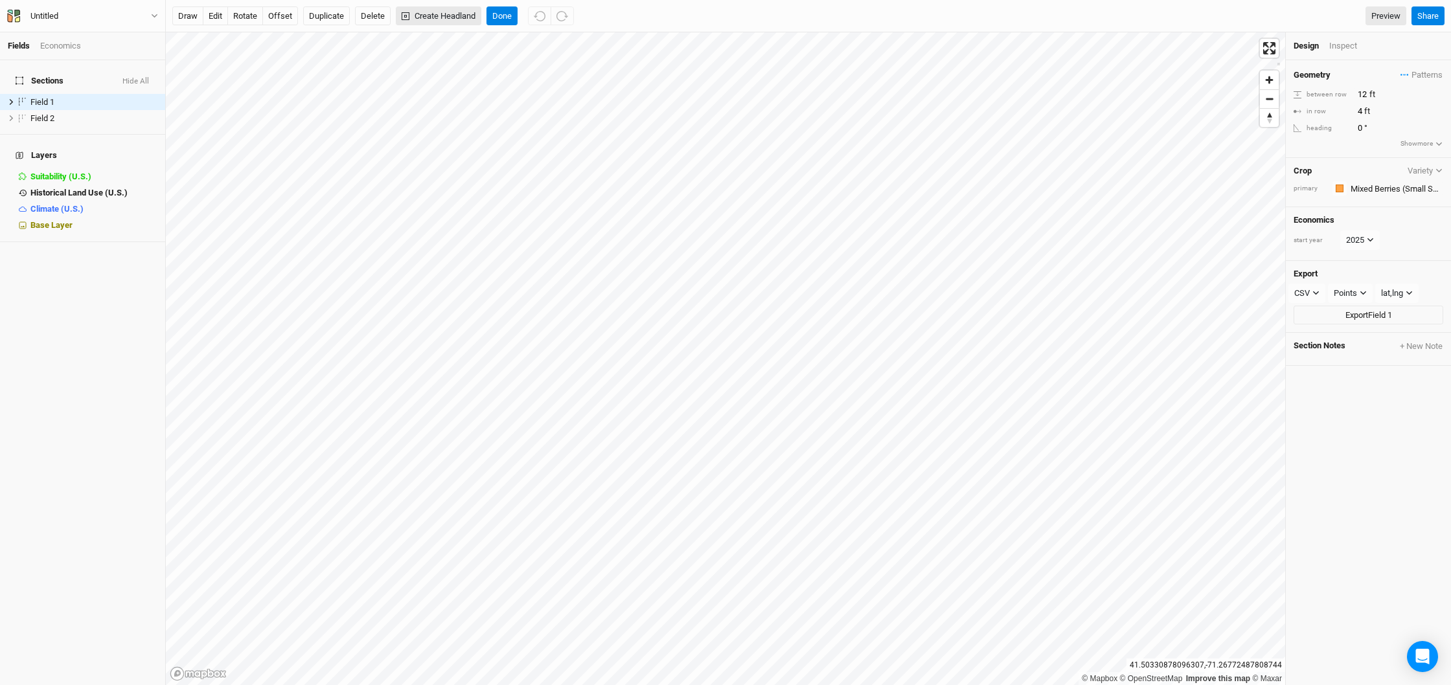
click at [442, 16] on button "Create Headland" at bounding box center [439, 15] width 86 height 19
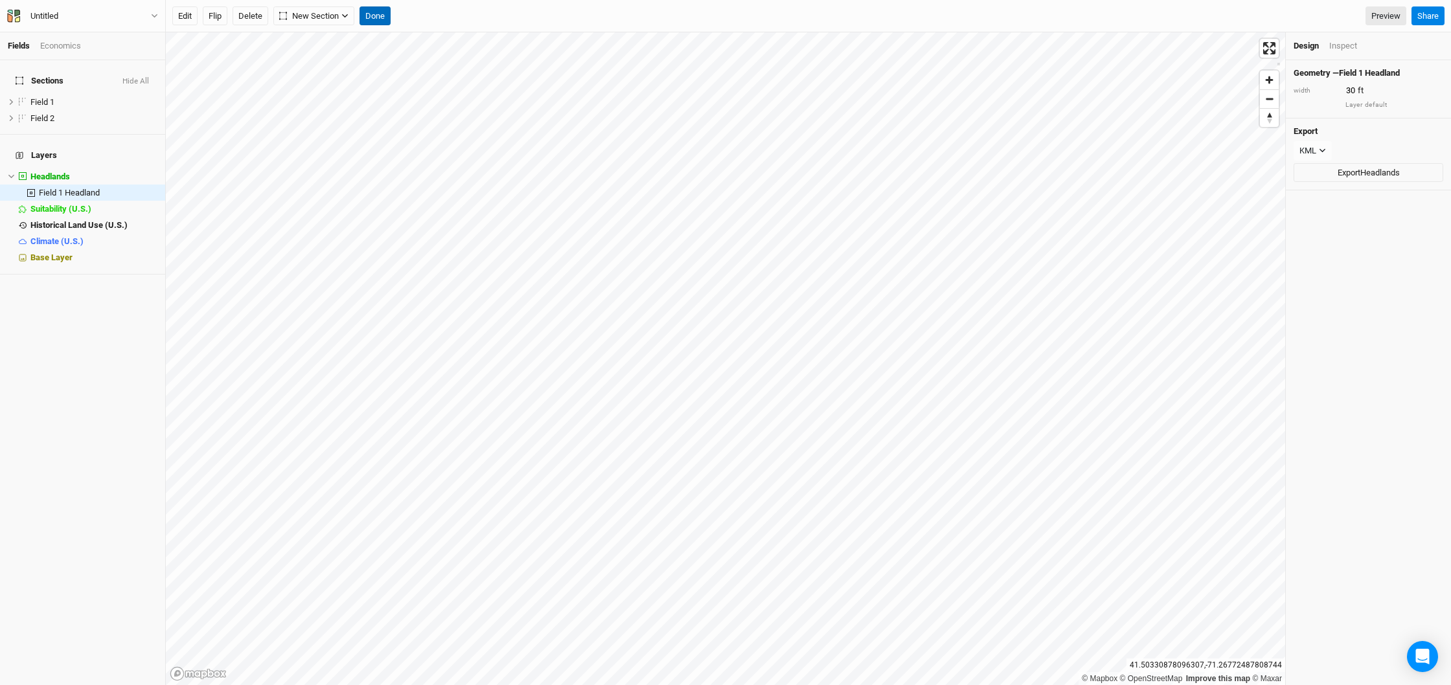
click at [369, 16] on button "Done" at bounding box center [375, 15] width 31 height 19
click at [417, 15] on button "Done" at bounding box center [420, 15] width 31 height 19
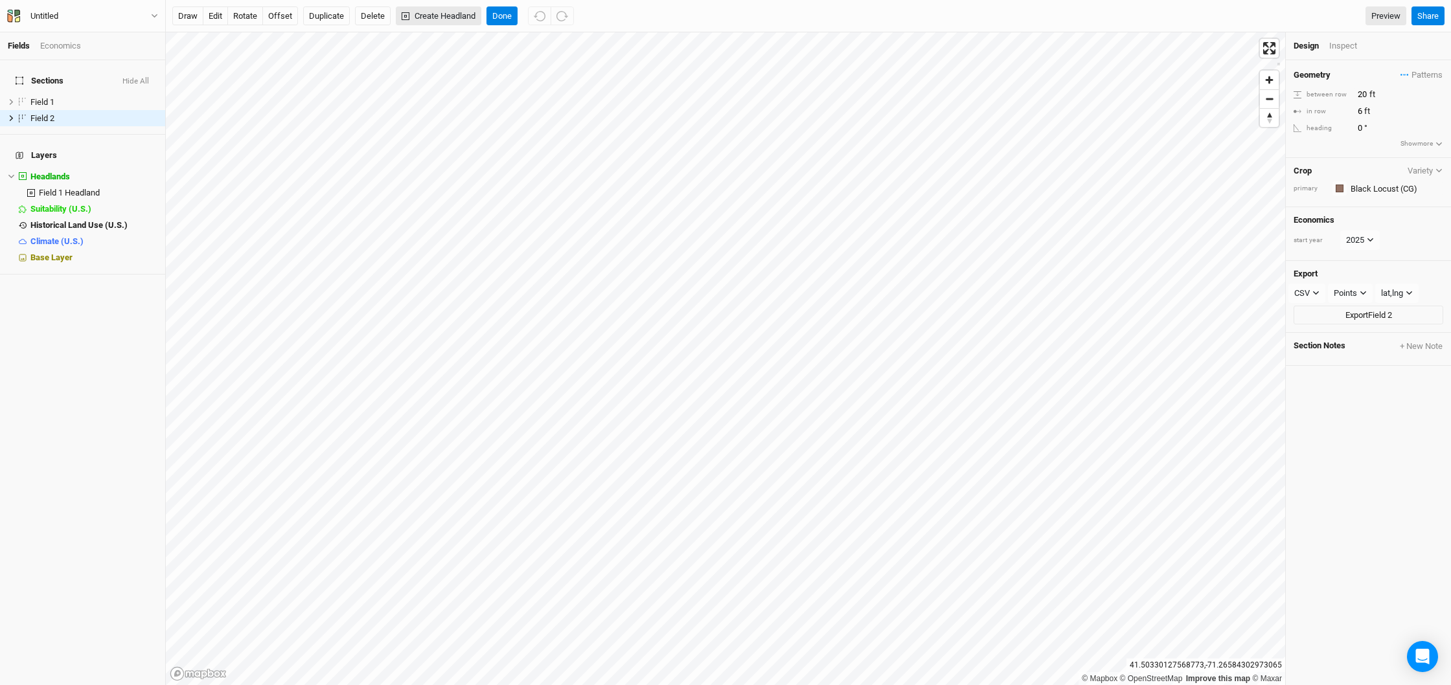
click at [437, 16] on button "Create Headland" at bounding box center [439, 15] width 86 height 19
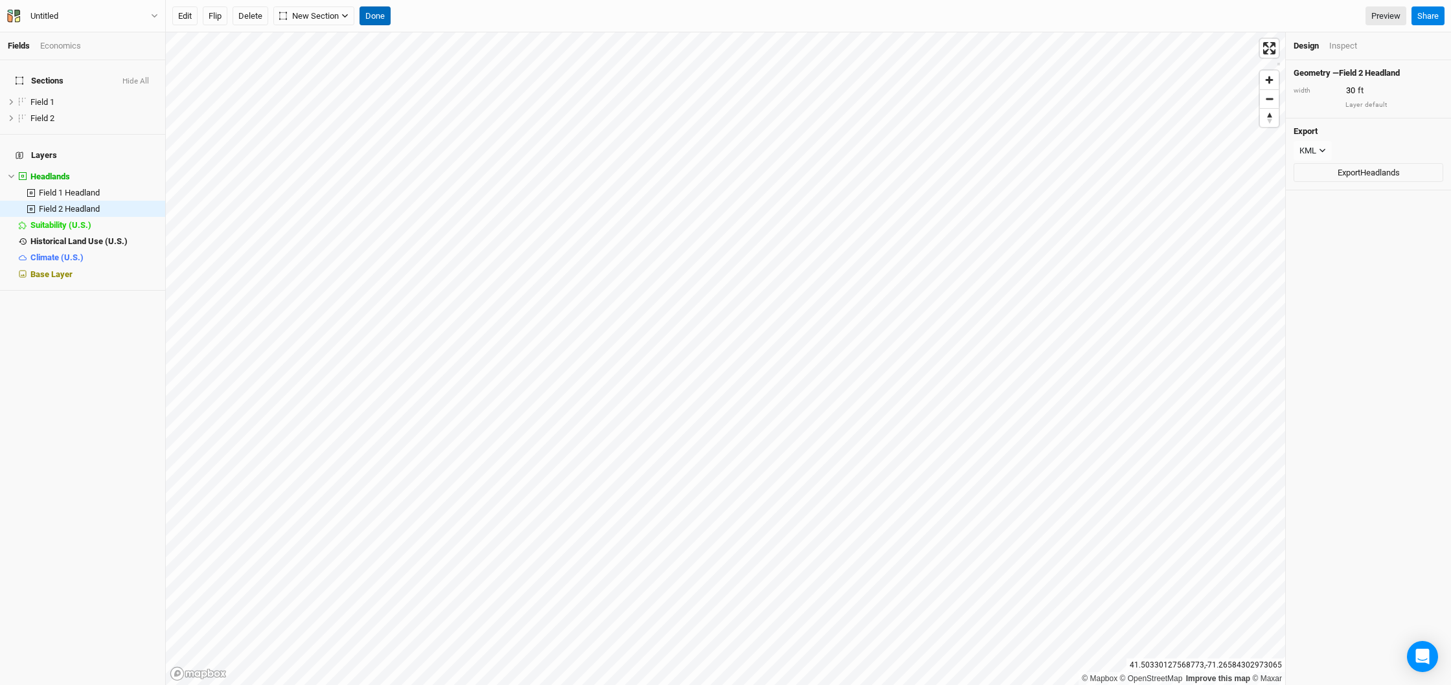
click at [374, 12] on button "Done" at bounding box center [375, 15] width 31 height 19
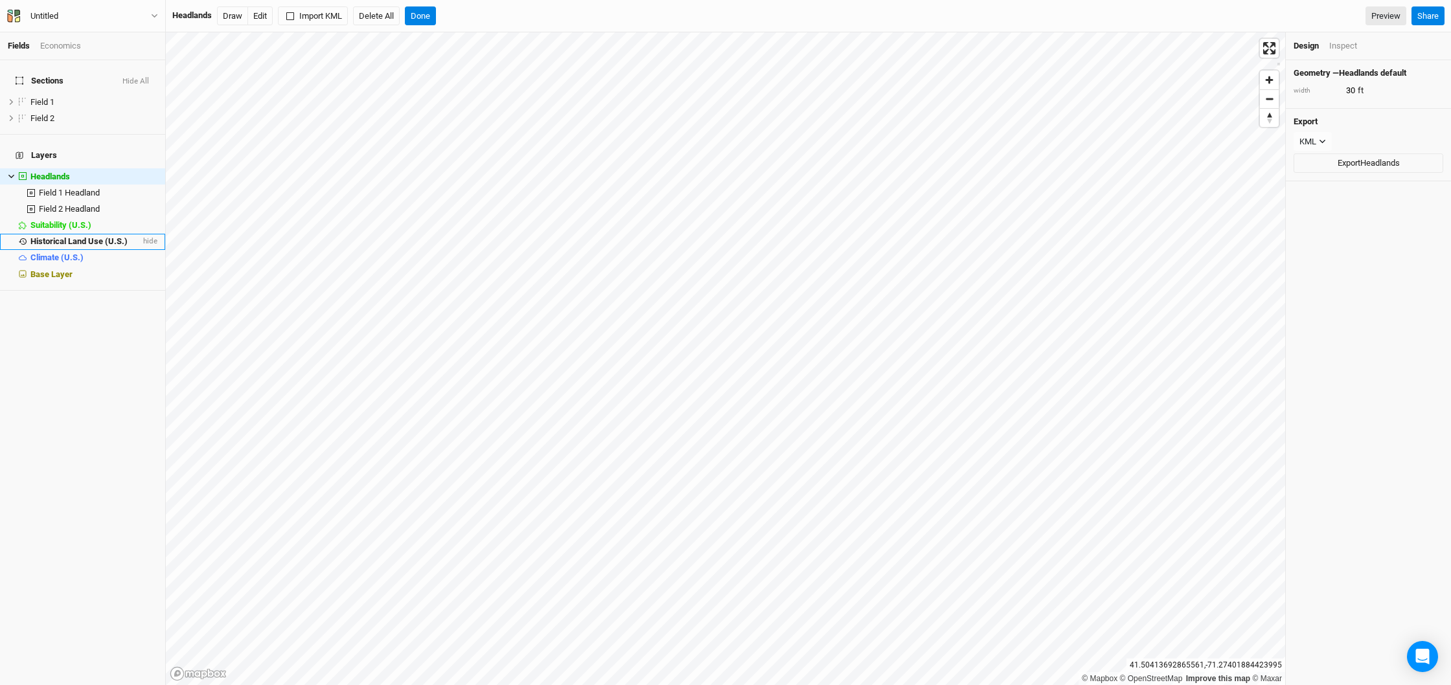
click at [93, 236] on span "Historical Land Use (U.S.)" at bounding box center [78, 241] width 97 height 10
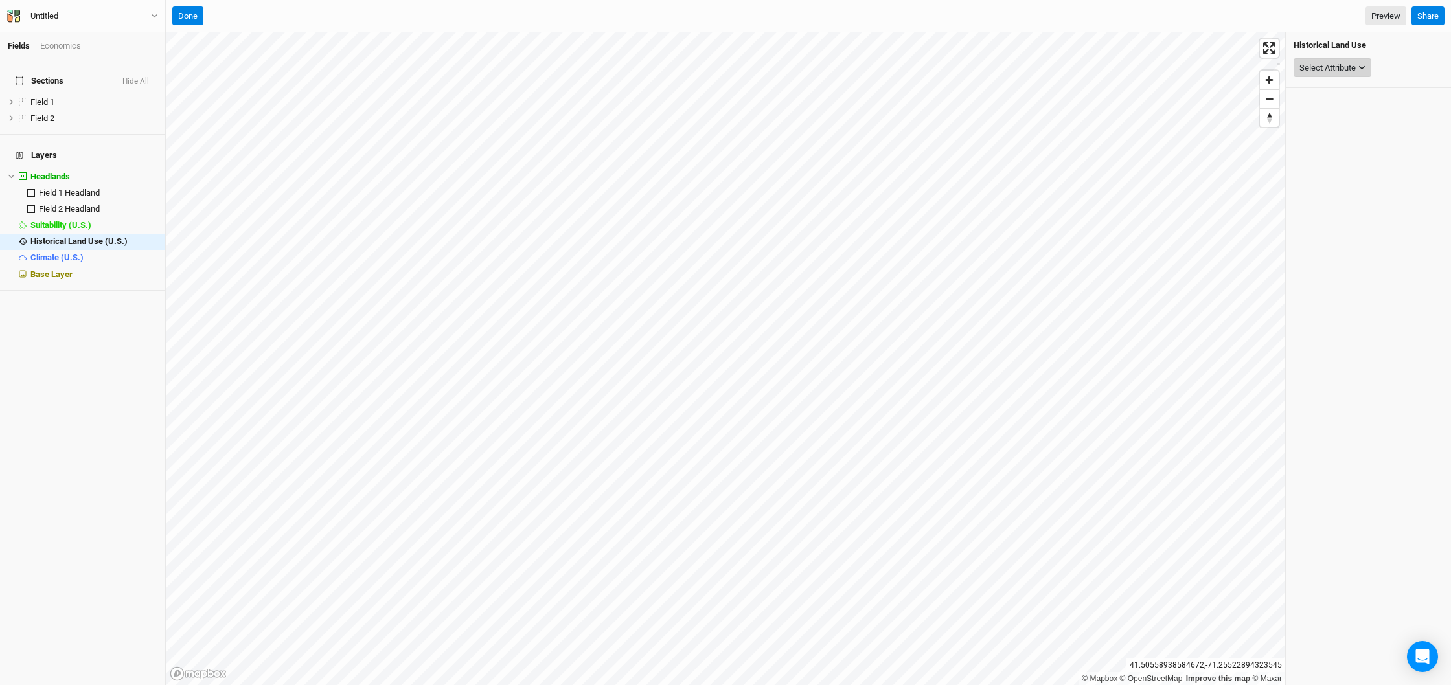
click at [1333, 73] on div "Select Attribute" at bounding box center [1328, 68] width 56 height 13
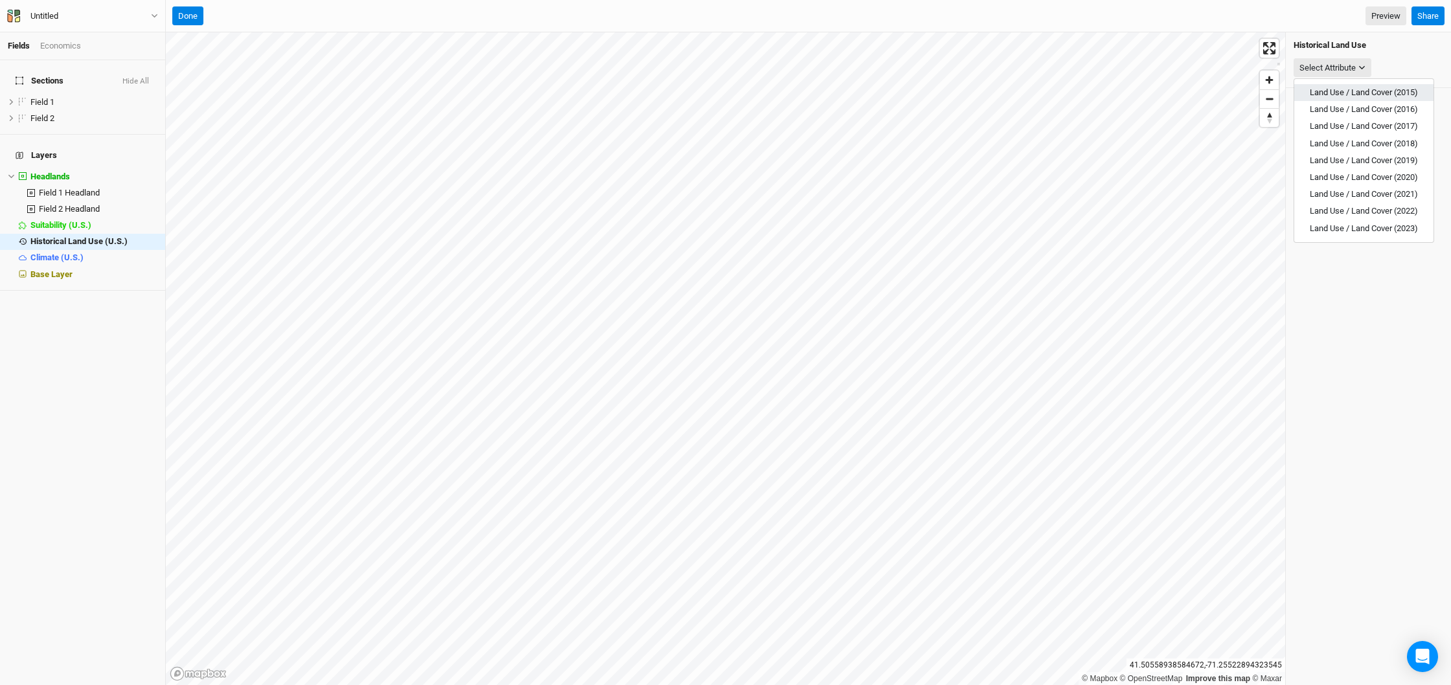
click at [1334, 86] on button "Land Use / Land Cover (2015)" at bounding box center [1363, 92] width 139 height 17
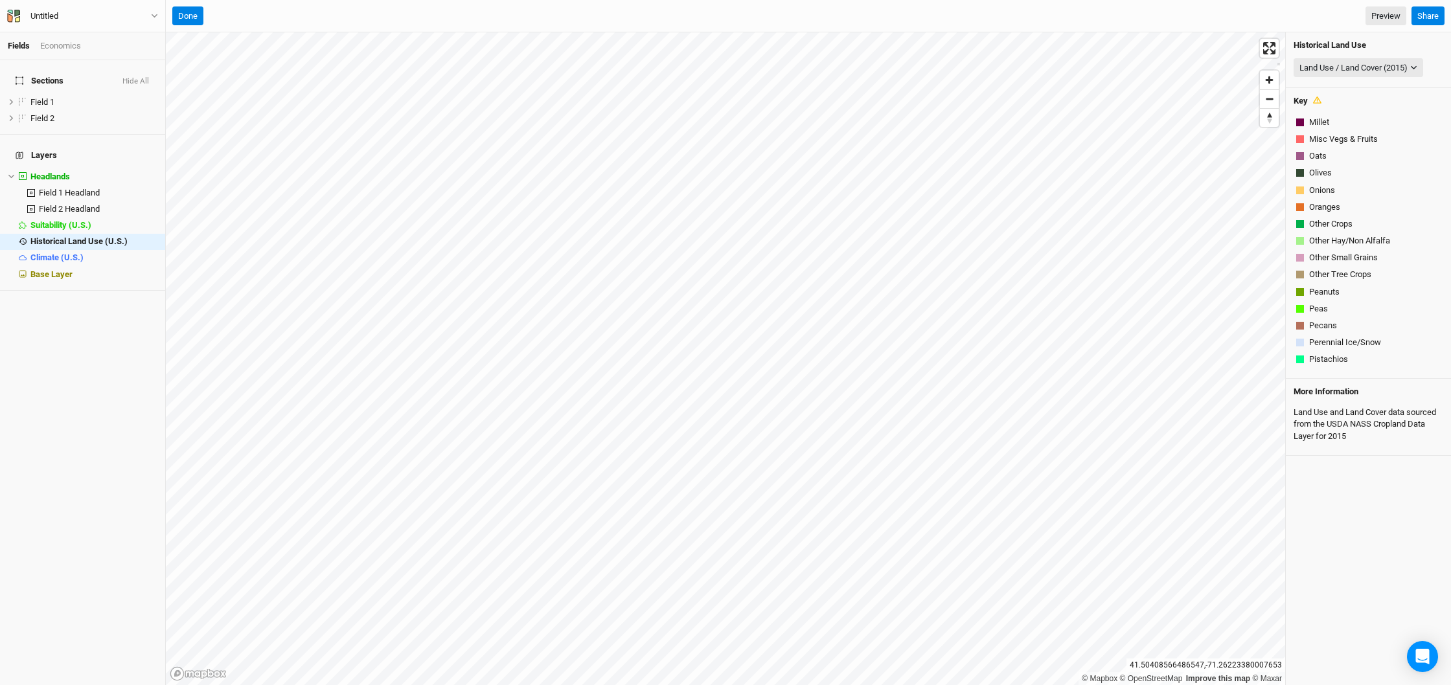
scroll to position [676, 0]
click at [1408, 67] on div "Land Use / Land Cover (2015)" at bounding box center [1354, 68] width 108 height 13
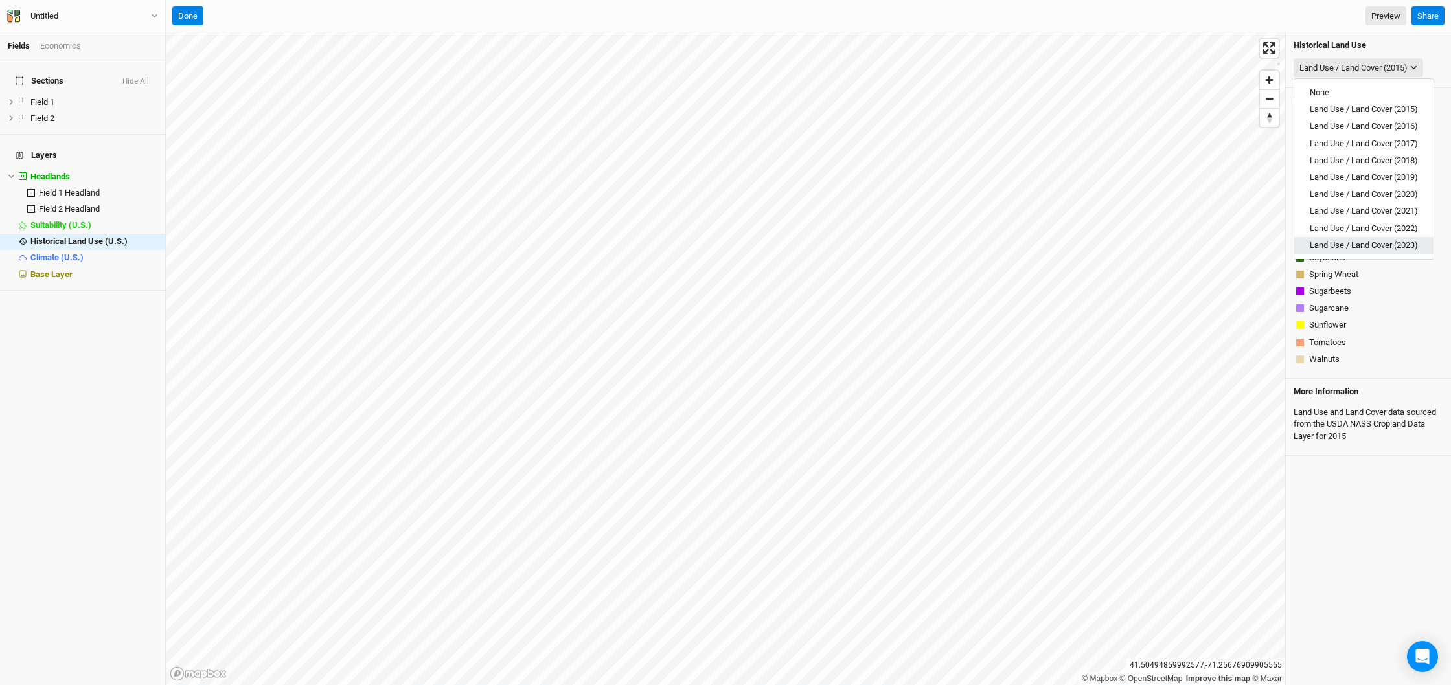
click at [1352, 244] on span "Land Use / Land Cover (2023)" at bounding box center [1364, 245] width 108 height 10
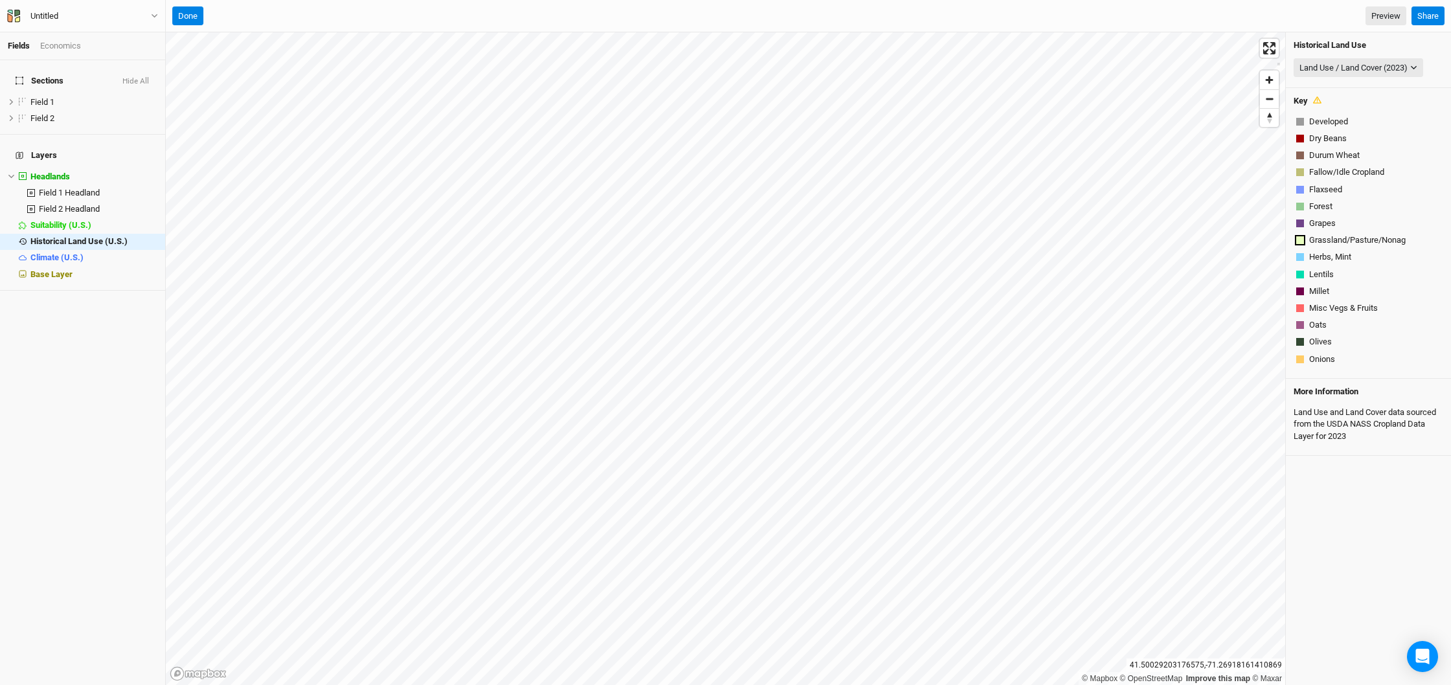
scroll to position [0, 0]
click at [1406, 70] on div "Land Use / Land Cover (2023)" at bounding box center [1354, 68] width 108 height 13
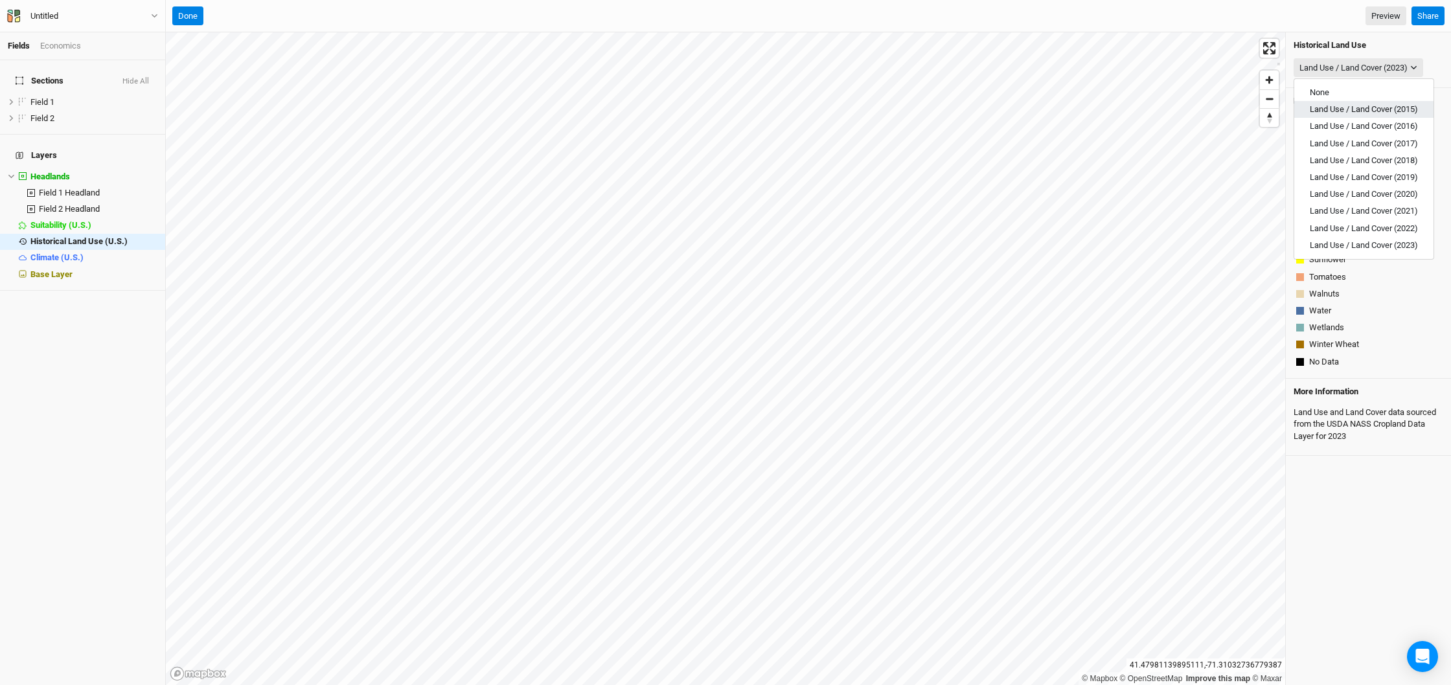
click at [1355, 108] on span "Land Use / Land Cover (2015)" at bounding box center [1364, 109] width 108 height 10
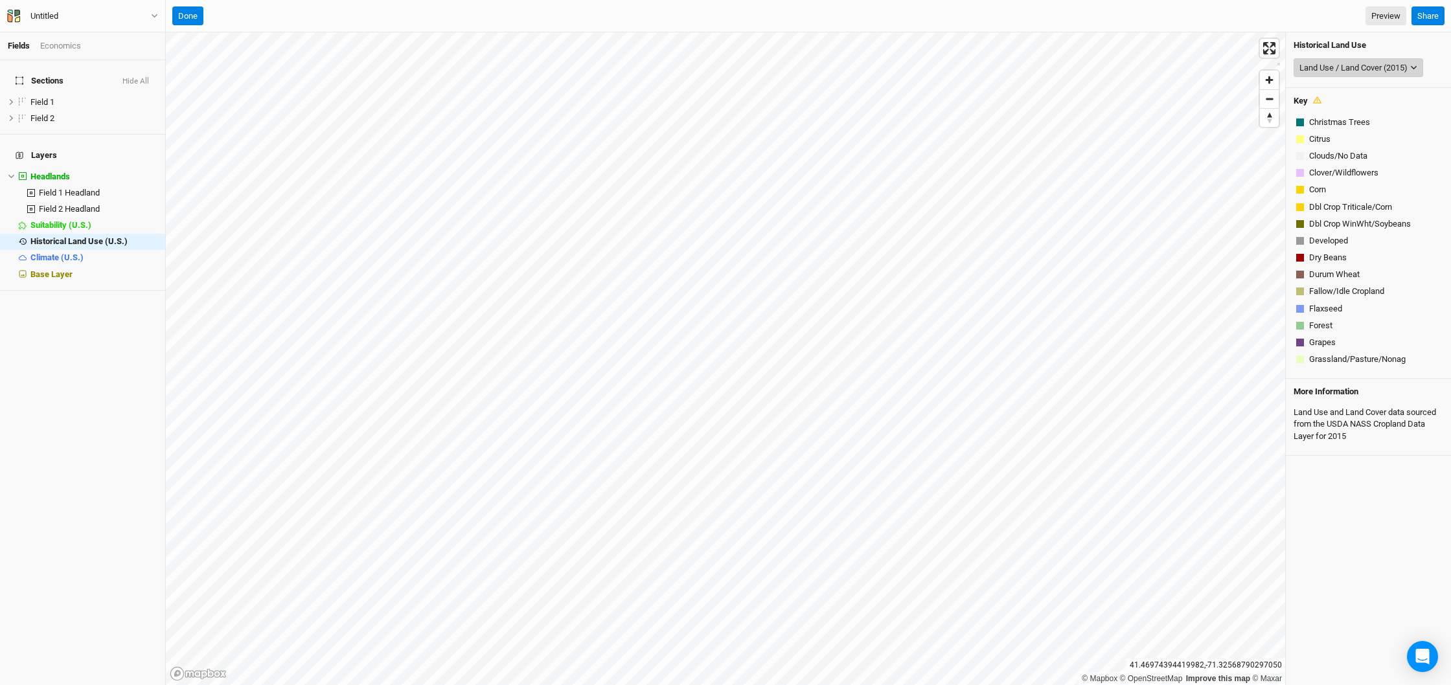
click at [1371, 65] on div "Land Use / Land Cover (2015)" at bounding box center [1354, 68] width 108 height 13
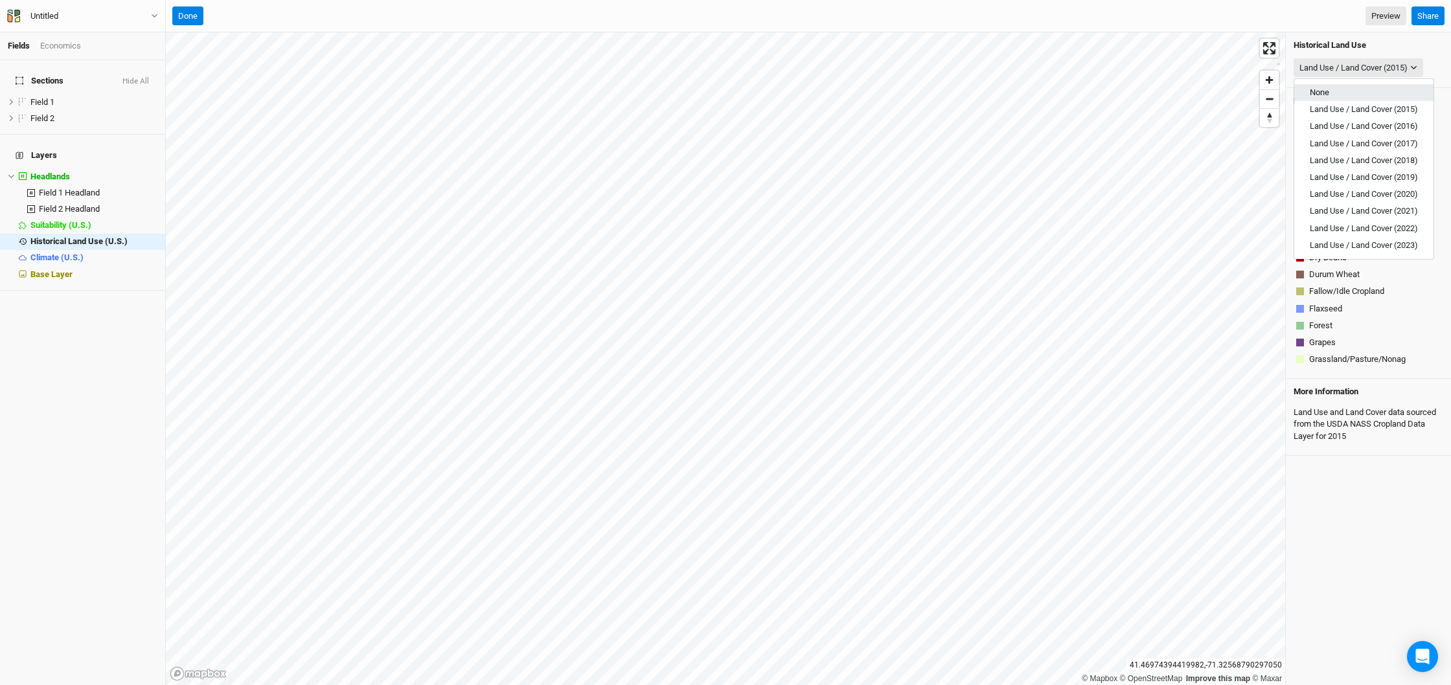
click at [1331, 92] on button "None" at bounding box center [1363, 92] width 139 height 17
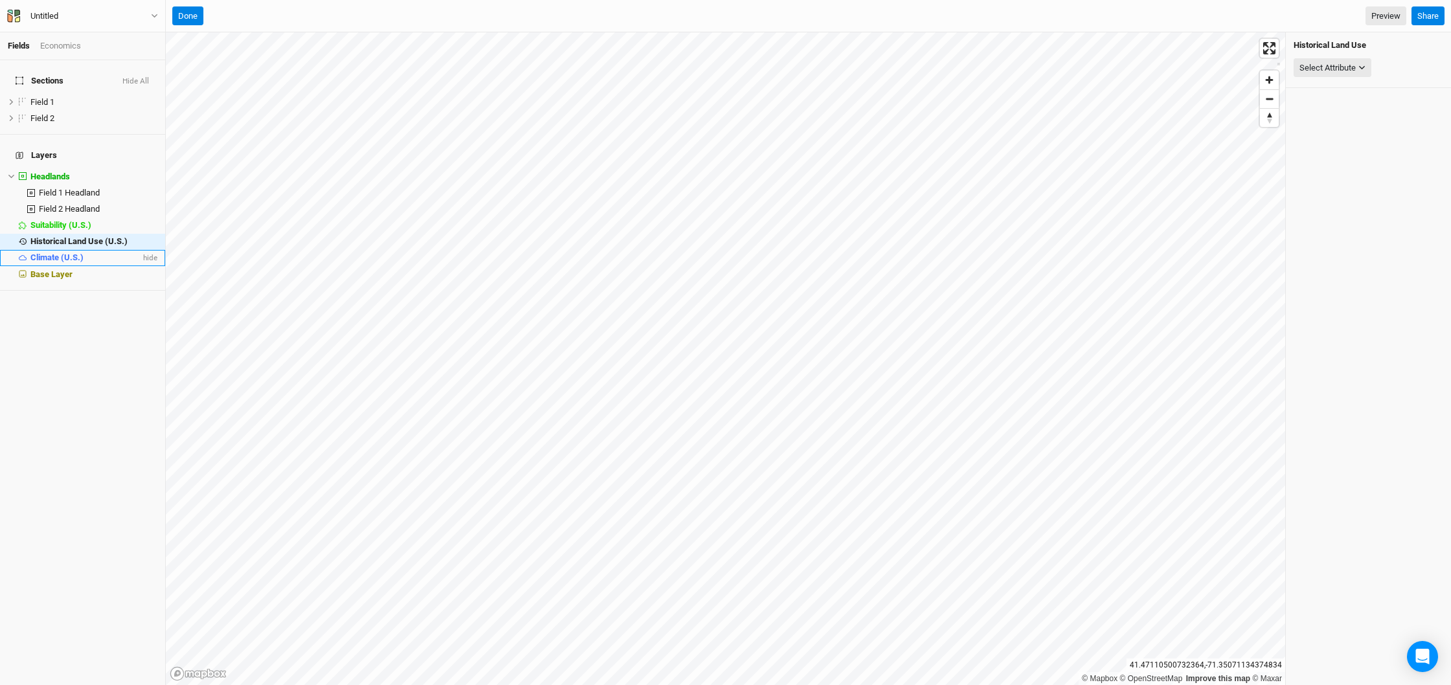
click at [85, 250] on li "Climate (U.S.) hide" at bounding box center [82, 258] width 165 height 16
click at [64, 269] on span "Base Layer" at bounding box center [51, 274] width 42 height 10
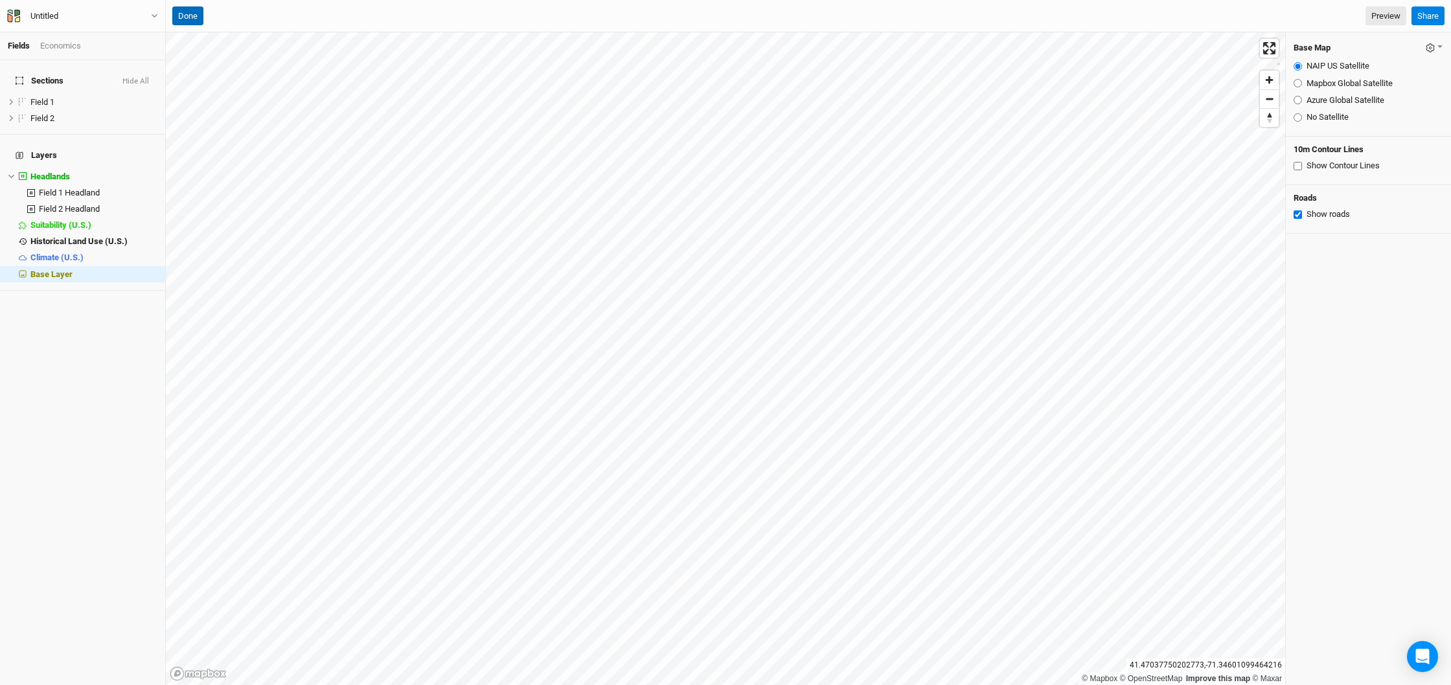
click at [188, 10] on button "Done" at bounding box center [187, 15] width 31 height 19
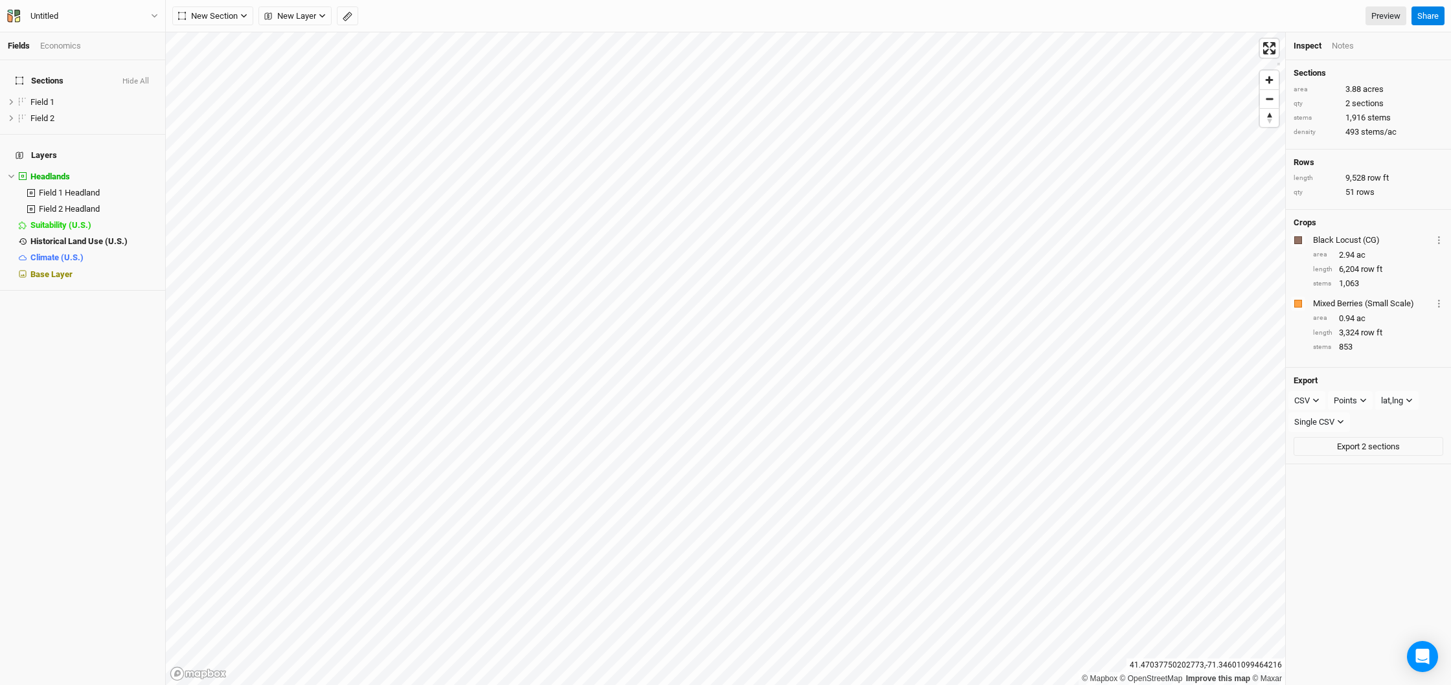
click at [37, 76] on span "Sections" at bounding box center [40, 81] width 48 height 10
click at [19, 45] on link "Fields" at bounding box center [19, 46] width 22 height 10
click at [58, 52] on div "Fields Economics" at bounding box center [82, 46] width 165 height 28
click at [63, 47] on div "Economics" at bounding box center [60, 46] width 41 height 12
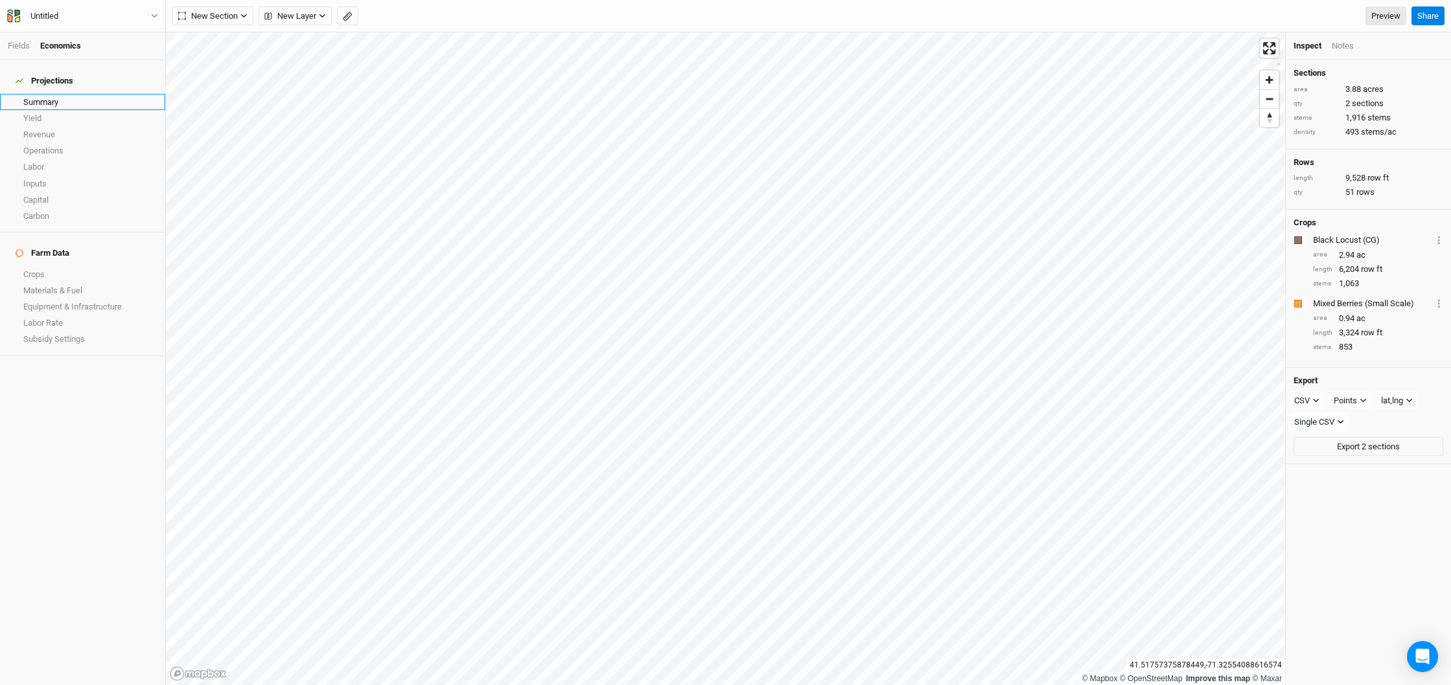
click at [43, 94] on link "Summary" at bounding box center [82, 102] width 165 height 16
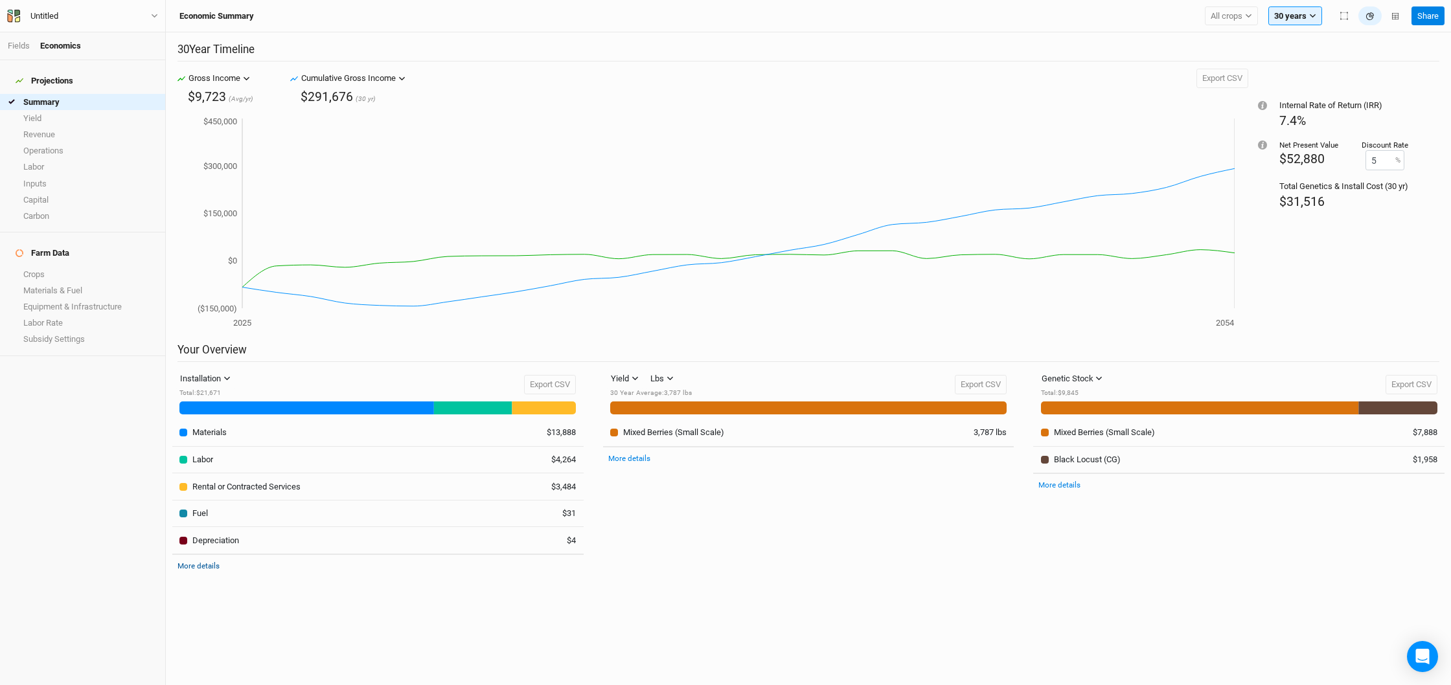
click at [198, 563] on link "More details" at bounding box center [199, 566] width 42 height 9
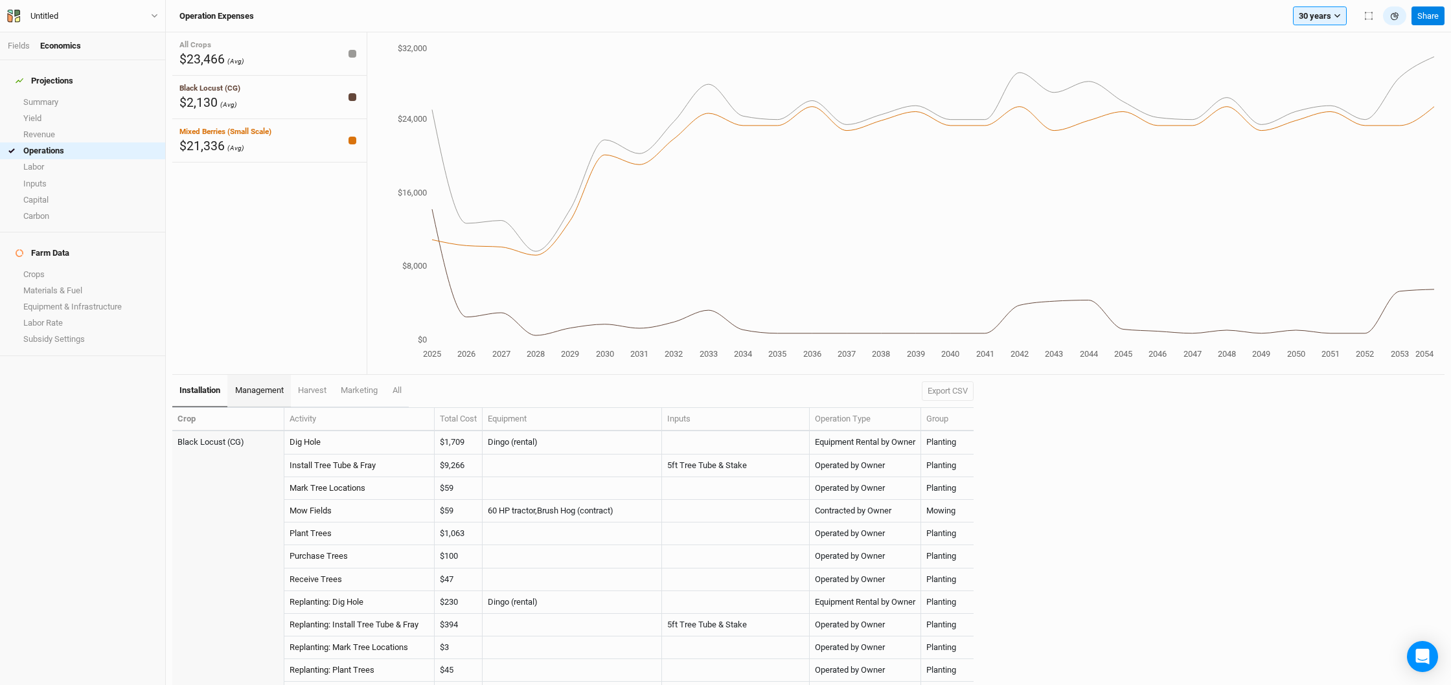
click at [262, 387] on span "management" at bounding box center [259, 390] width 49 height 10
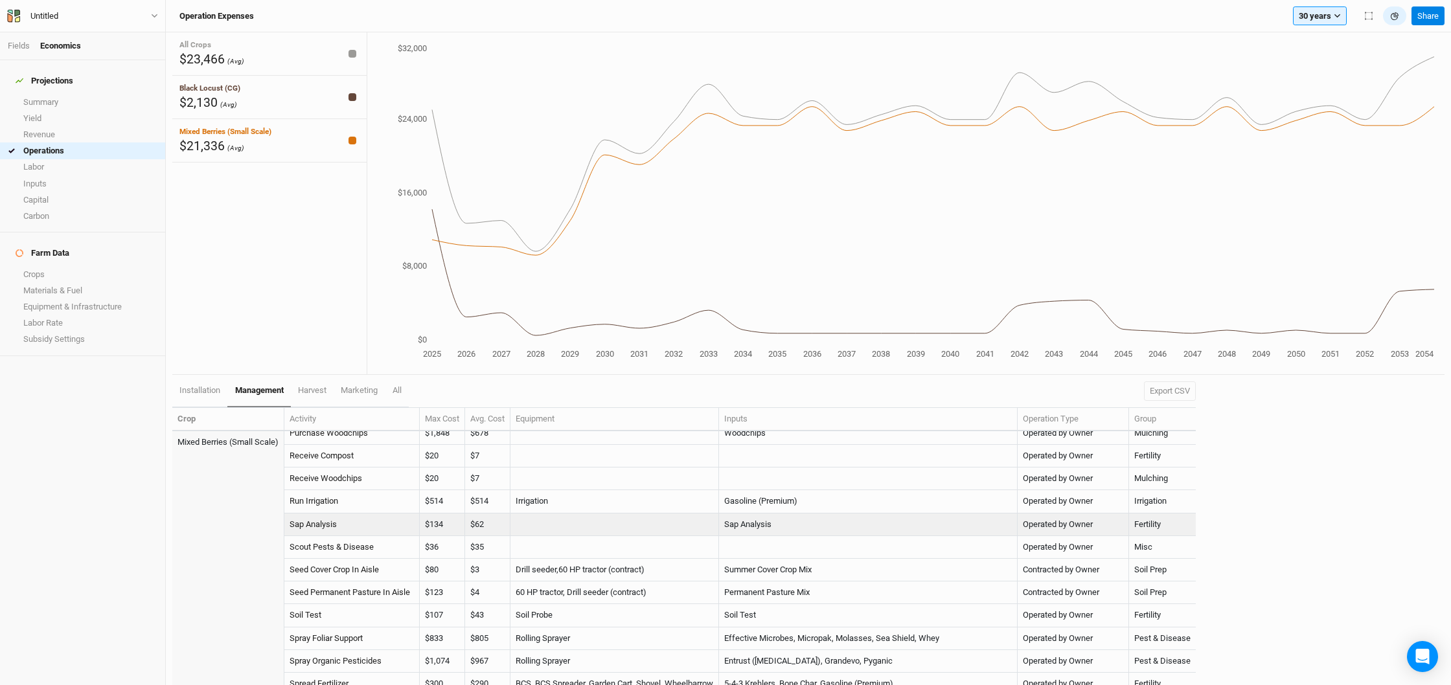
scroll to position [658, 0]
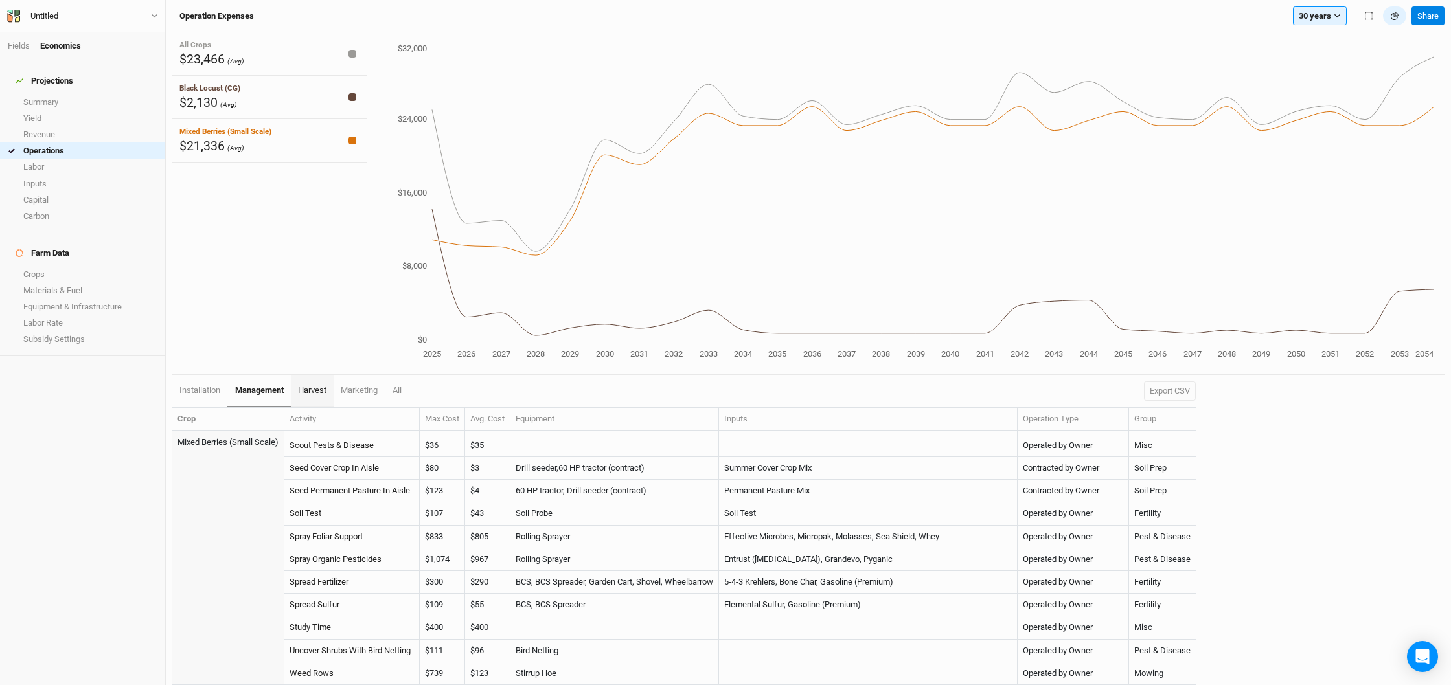
click at [319, 398] on link "harvest" at bounding box center [312, 391] width 43 height 32
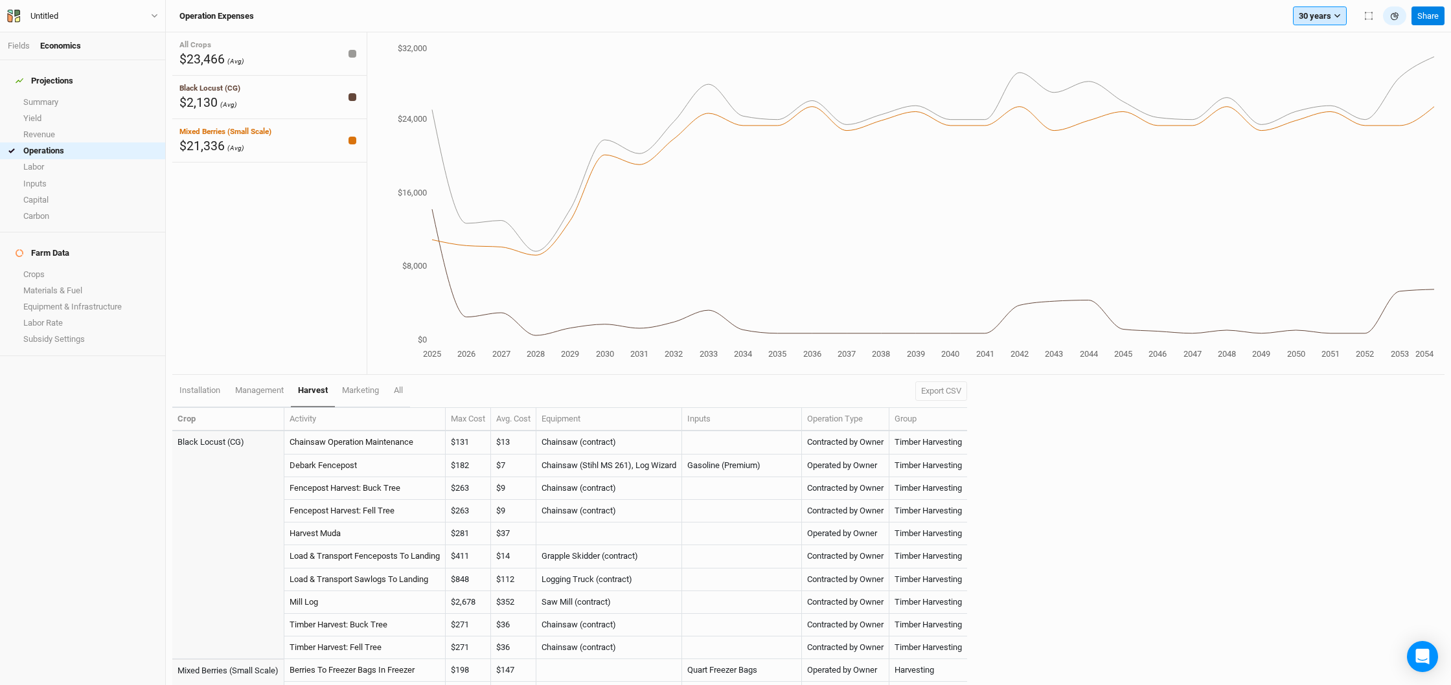
click at [1332, 21] on button "30 years" at bounding box center [1320, 15] width 54 height 19
click at [1334, 78] on span "10 years" at bounding box center [1324, 78] width 31 height 10
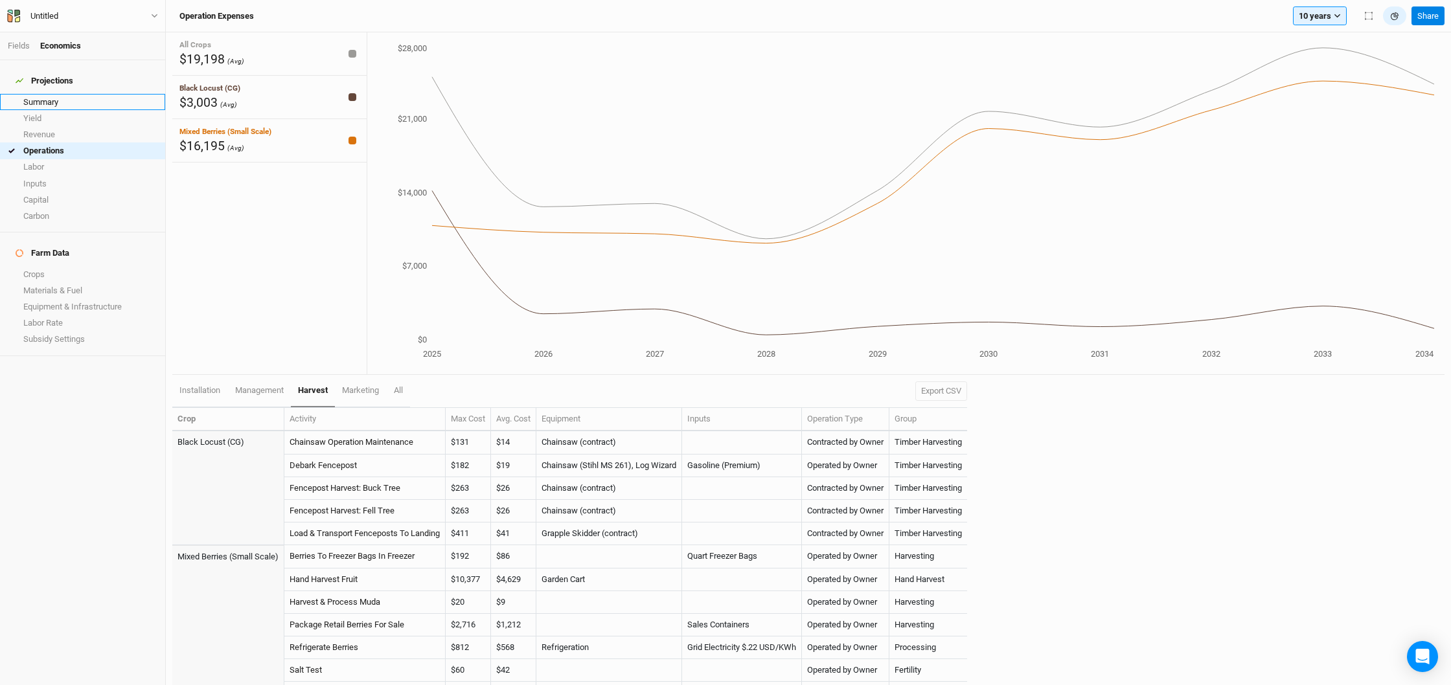
click at [36, 99] on link "Summary" at bounding box center [82, 102] width 165 height 16
